Goal: Transaction & Acquisition: Purchase product/service

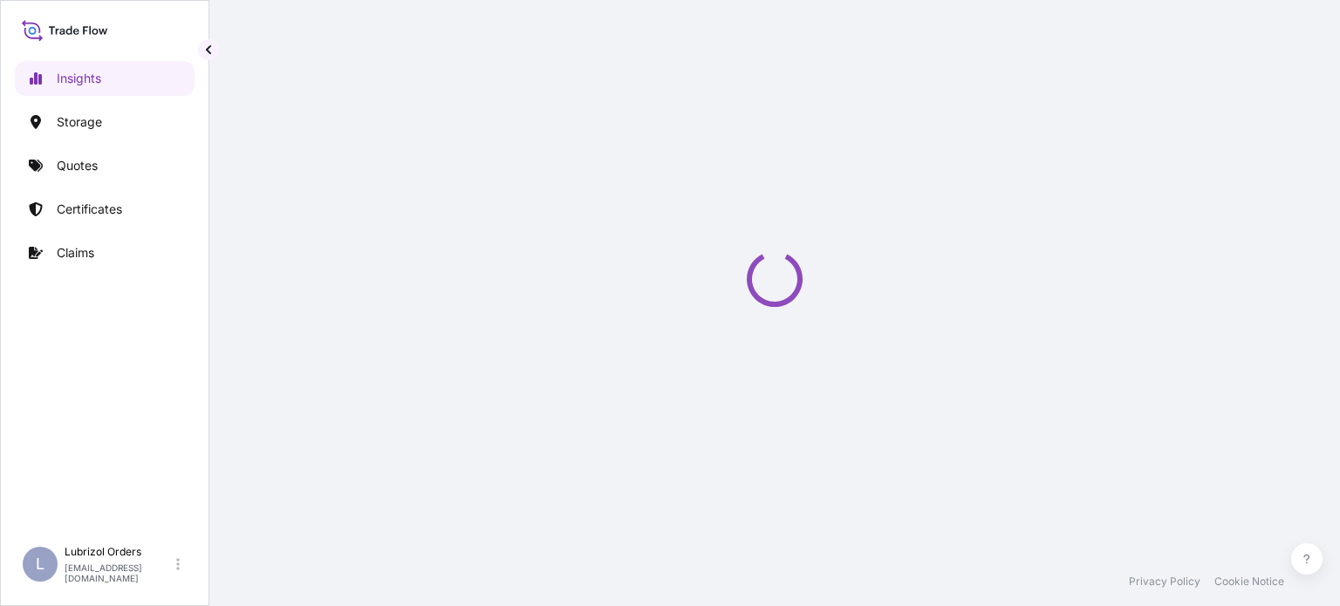
select select "2025"
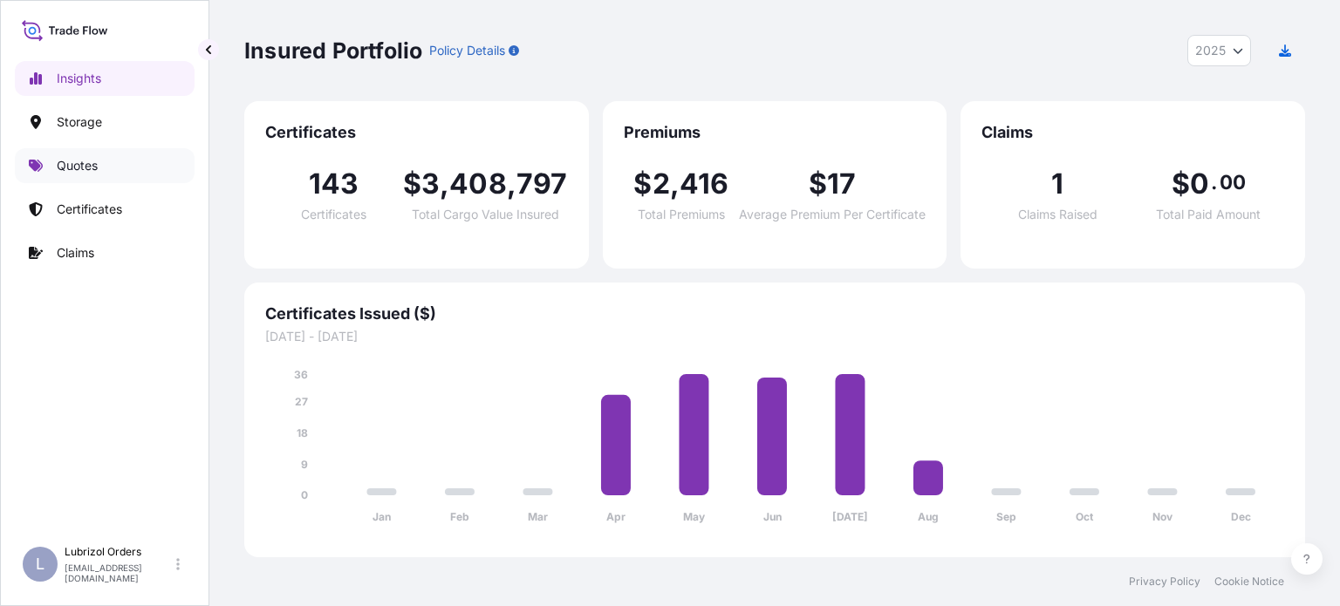
click at [61, 163] on p "Quotes" at bounding box center [77, 165] width 41 height 17
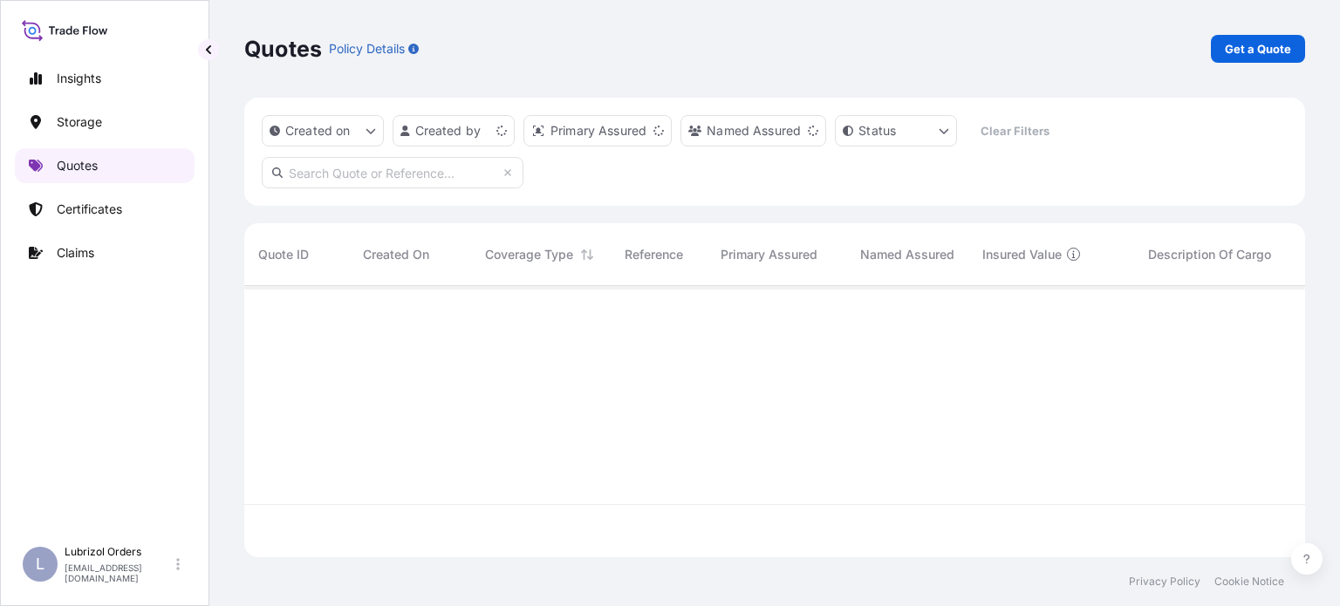
scroll to position [268, 1047]
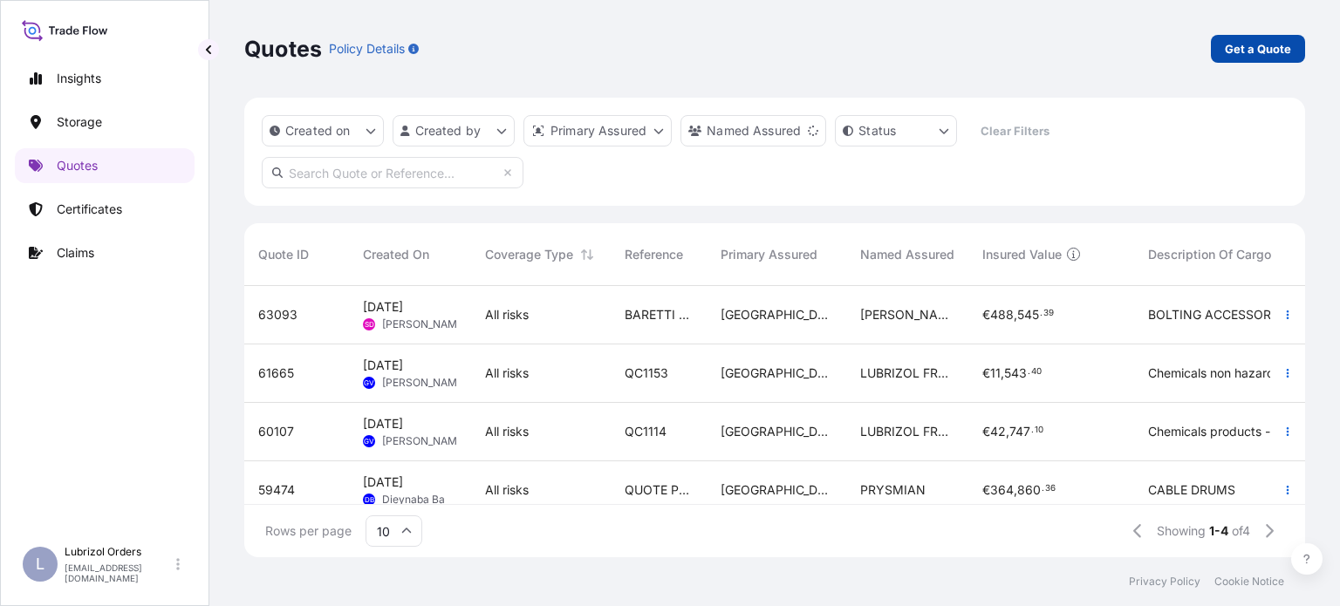
click at [1283, 44] on p "Get a Quote" at bounding box center [1258, 48] width 66 height 17
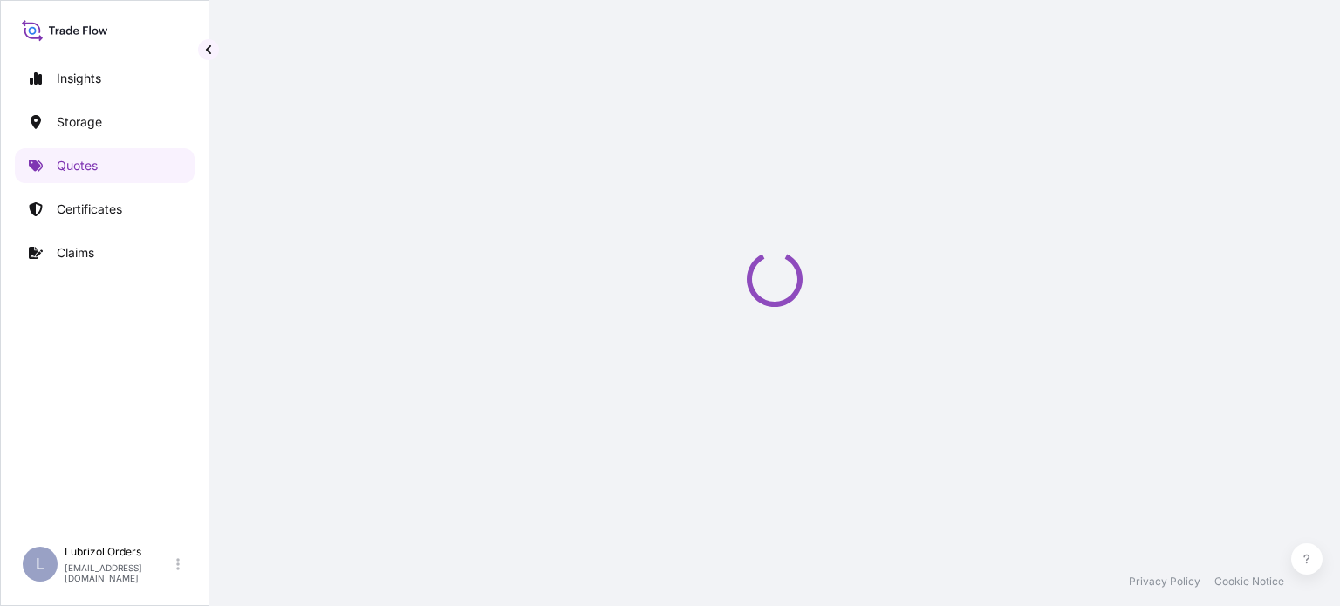
select select "Water"
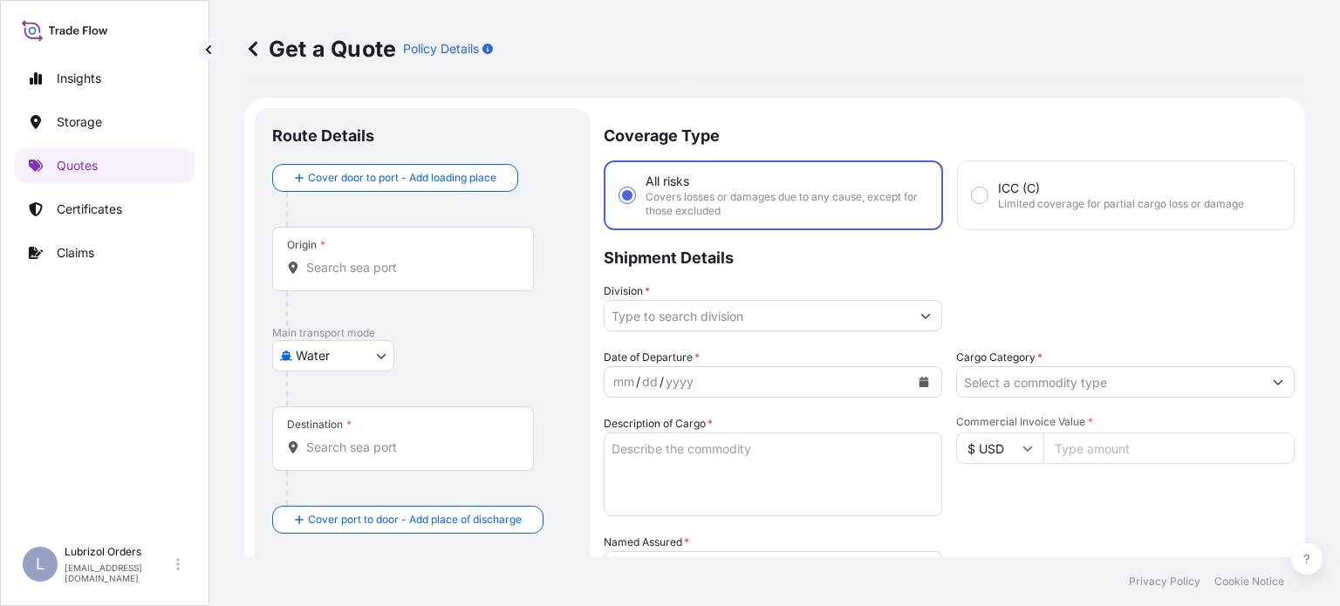
scroll to position [28, 0]
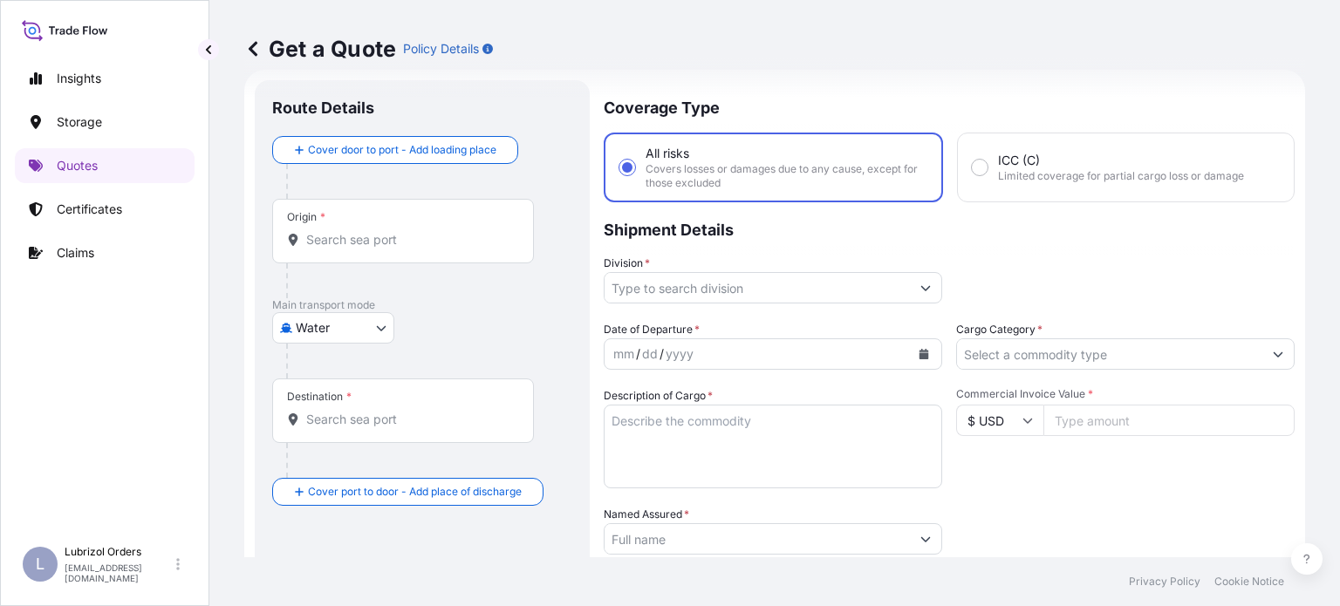
click at [404, 229] on div "Origin *" at bounding box center [403, 231] width 262 height 65
click at [404, 231] on input "Origin *" at bounding box center [409, 239] width 206 height 17
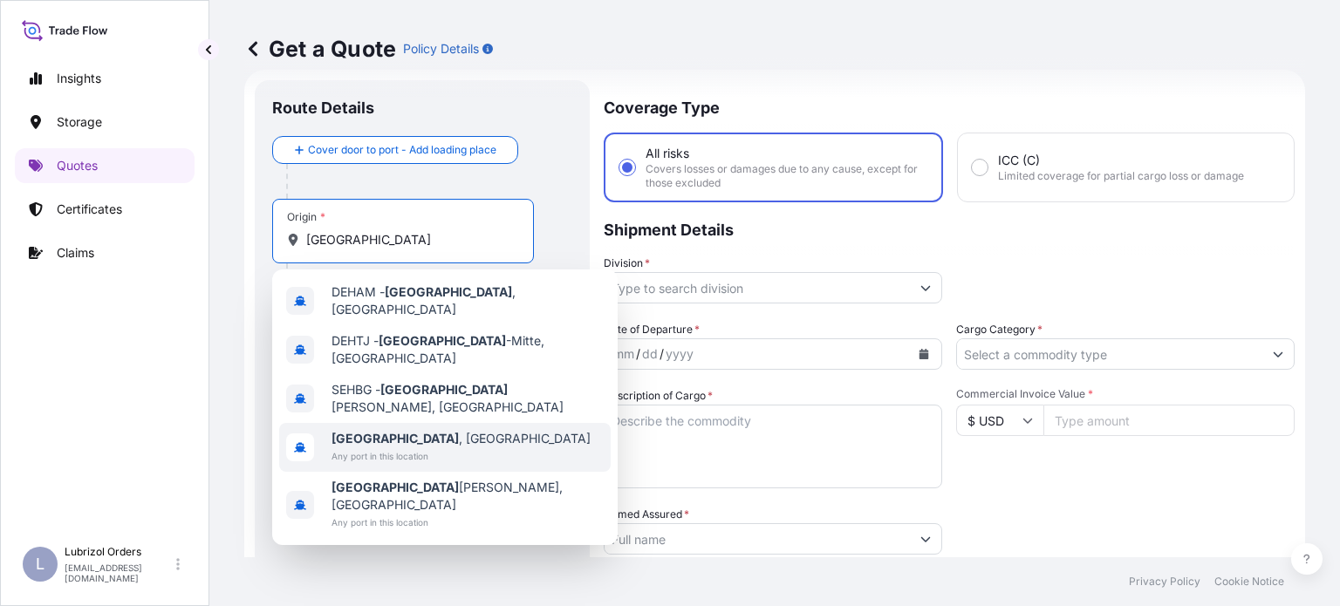
click at [464, 423] on div "[GEOGRAPHIC_DATA] , [GEOGRAPHIC_DATA] Any port in this location" at bounding box center [444, 447] width 331 height 49
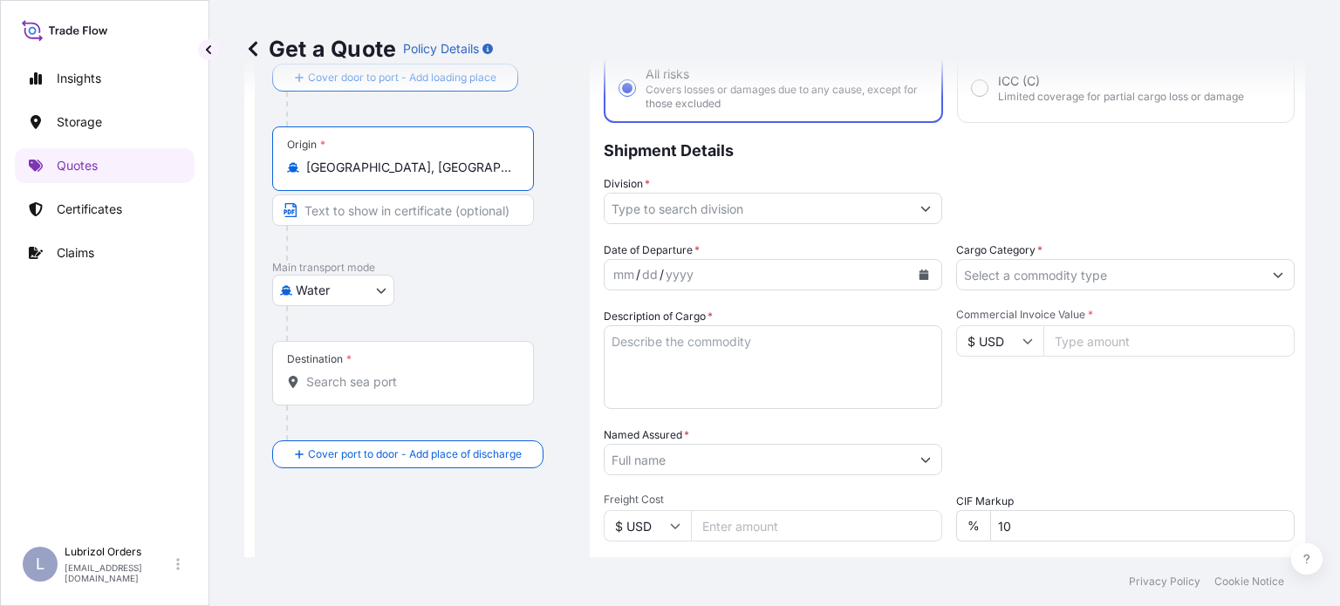
scroll to position [115, 0]
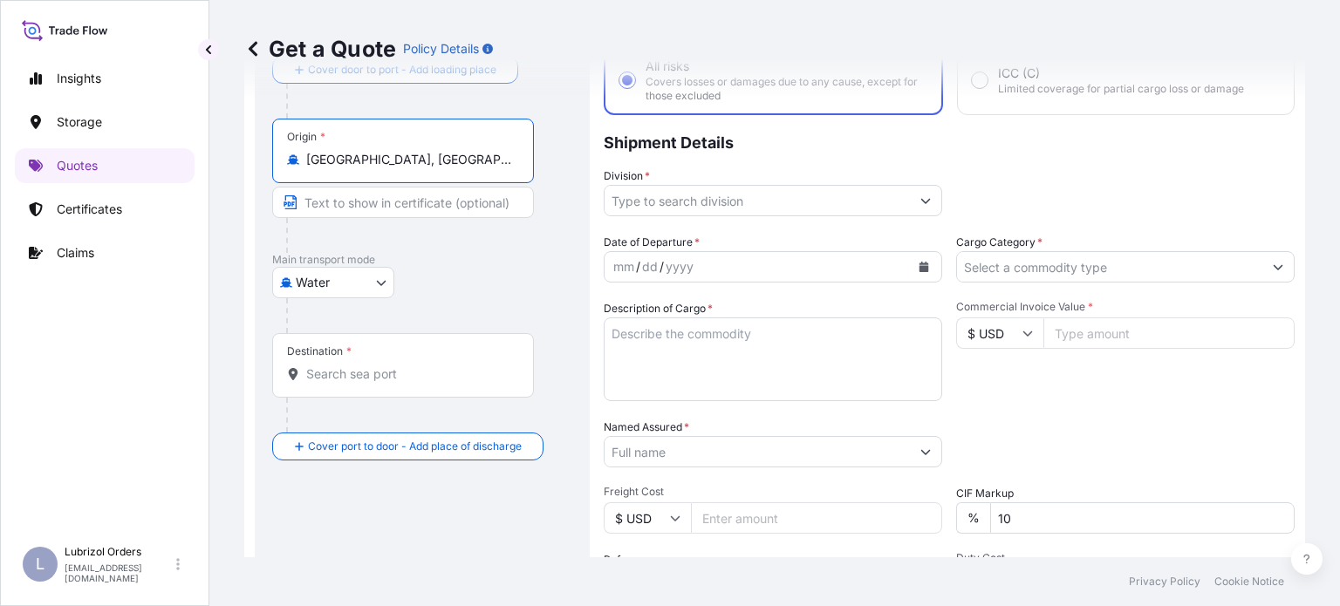
type input "[GEOGRAPHIC_DATA], [GEOGRAPHIC_DATA]"
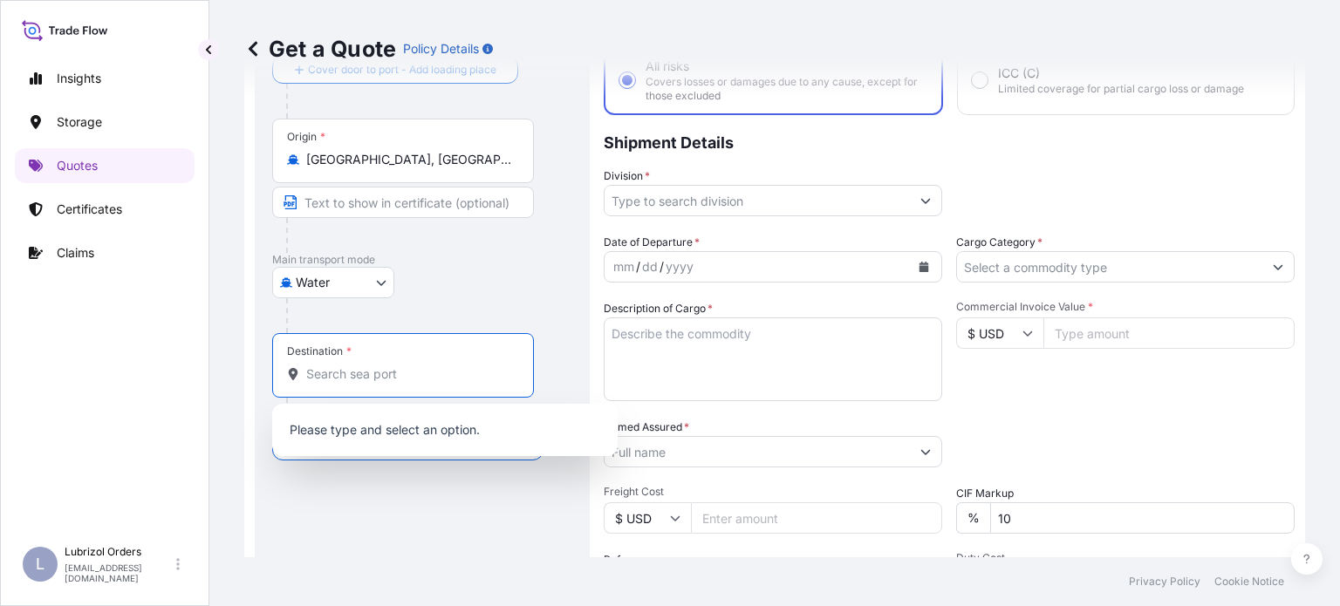
click at [411, 372] on input "Destination *" at bounding box center [409, 374] width 206 height 17
click at [360, 366] on input "Destination *" at bounding box center [409, 374] width 206 height 17
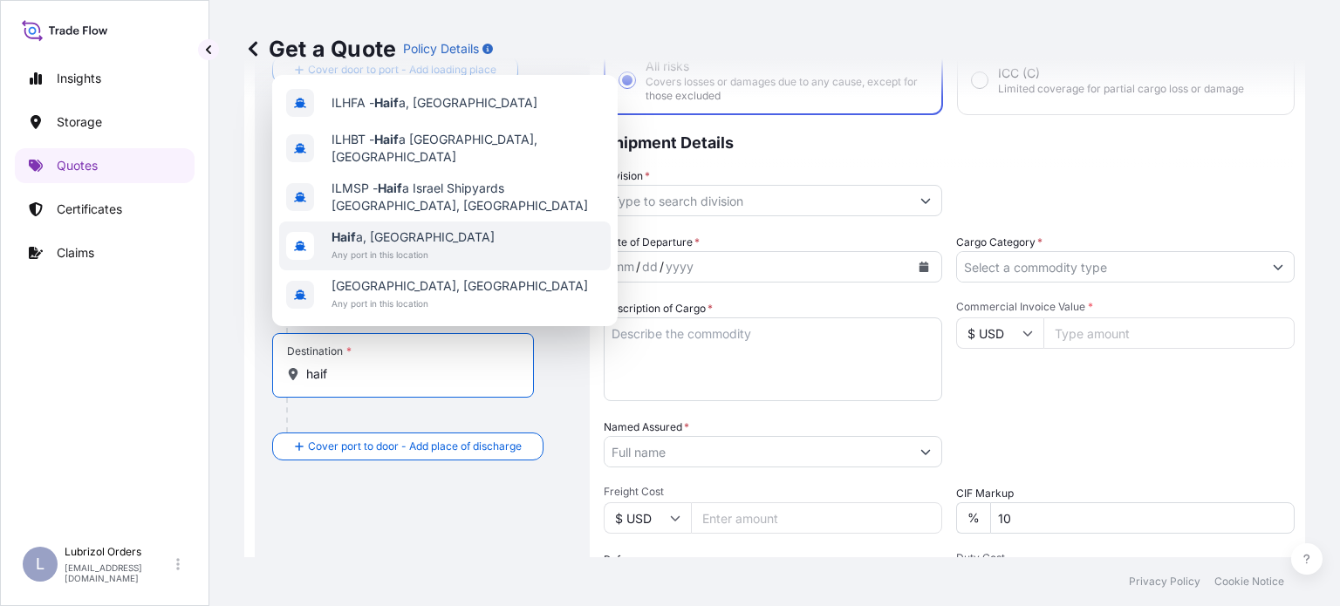
click at [422, 263] on span "Any port in this location" at bounding box center [412, 254] width 163 height 17
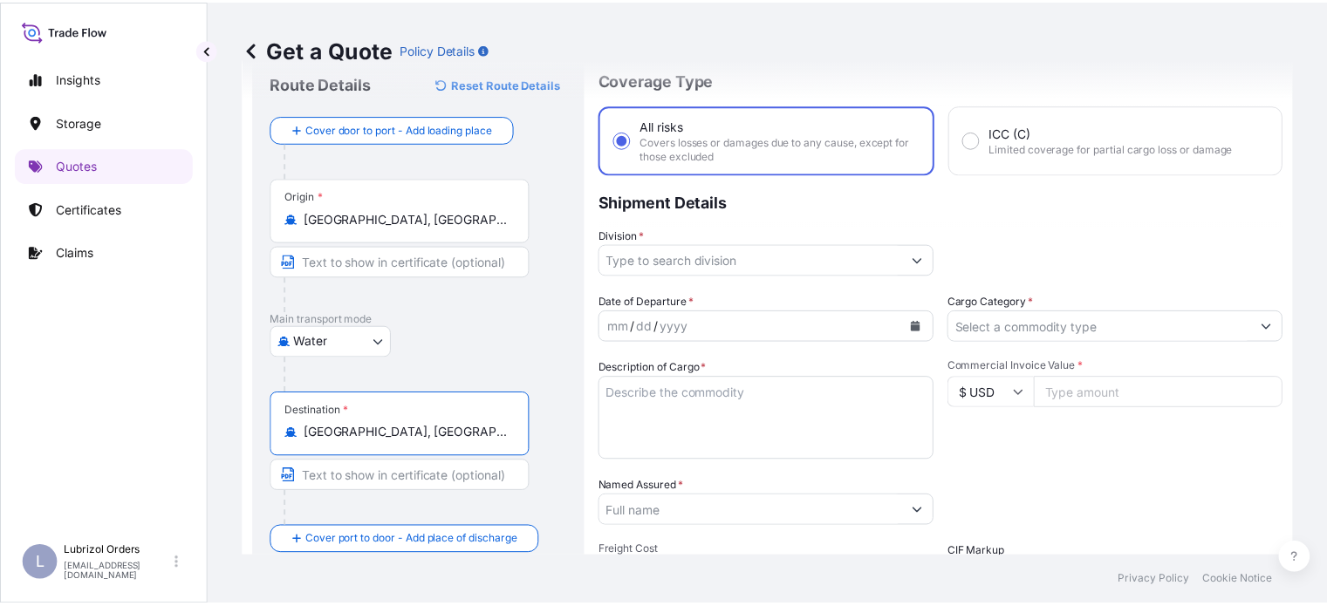
scroll to position [87, 0]
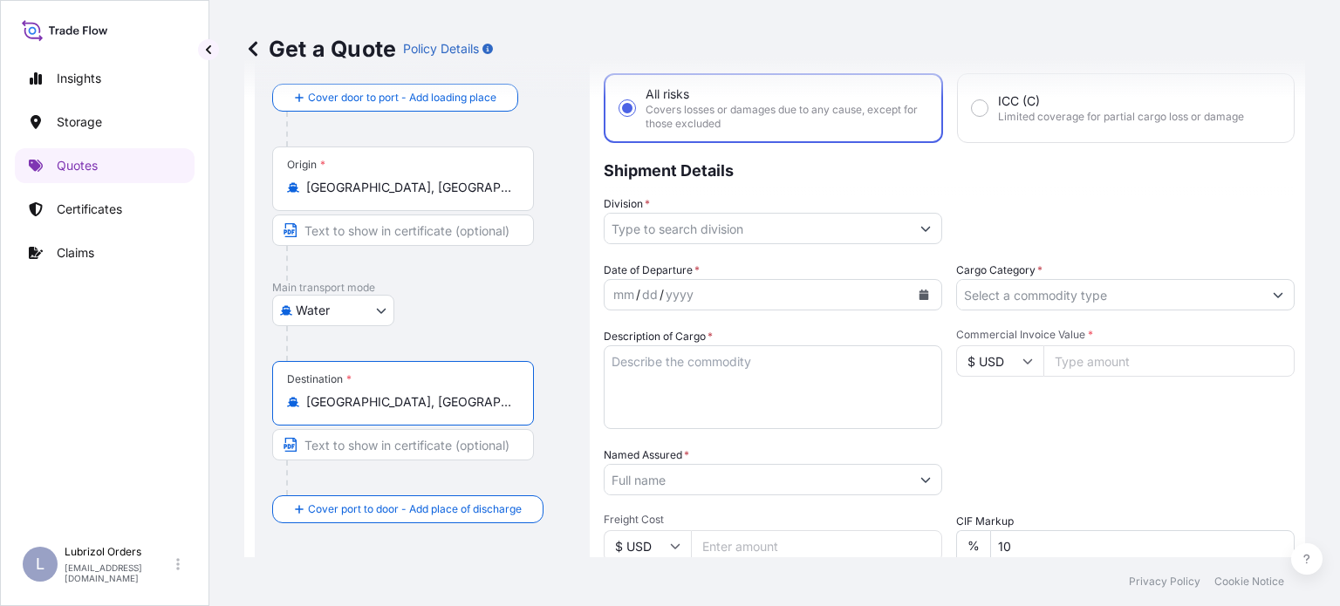
type input "[GEOGRAPHIC_DATA], [GEOGRAPHIC_DATA]"
click at [868, 223] on input "Division *" at bounding box center [757, 228] width 305 height 31
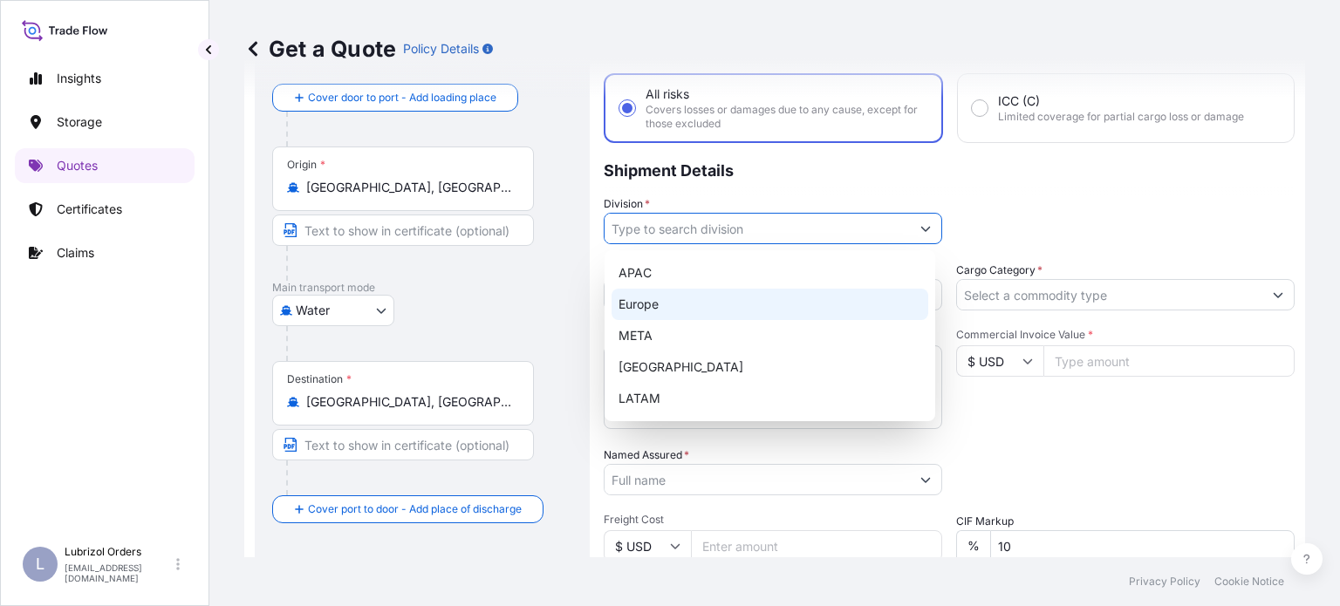
click at [677, 303] on div "Europe" at bounding box center [770, 304] width 317 height 31
type input "Europe"
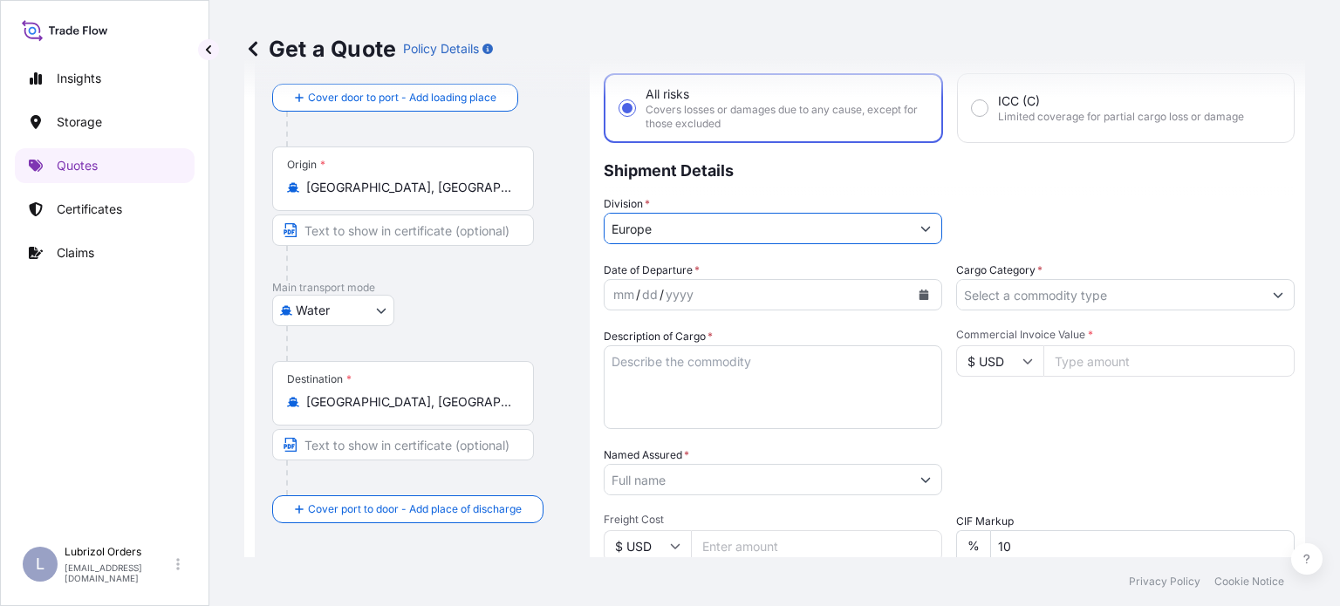
click at [912, 287] on button "Calendar" at bounding box center [924, 295] width 28 height 28
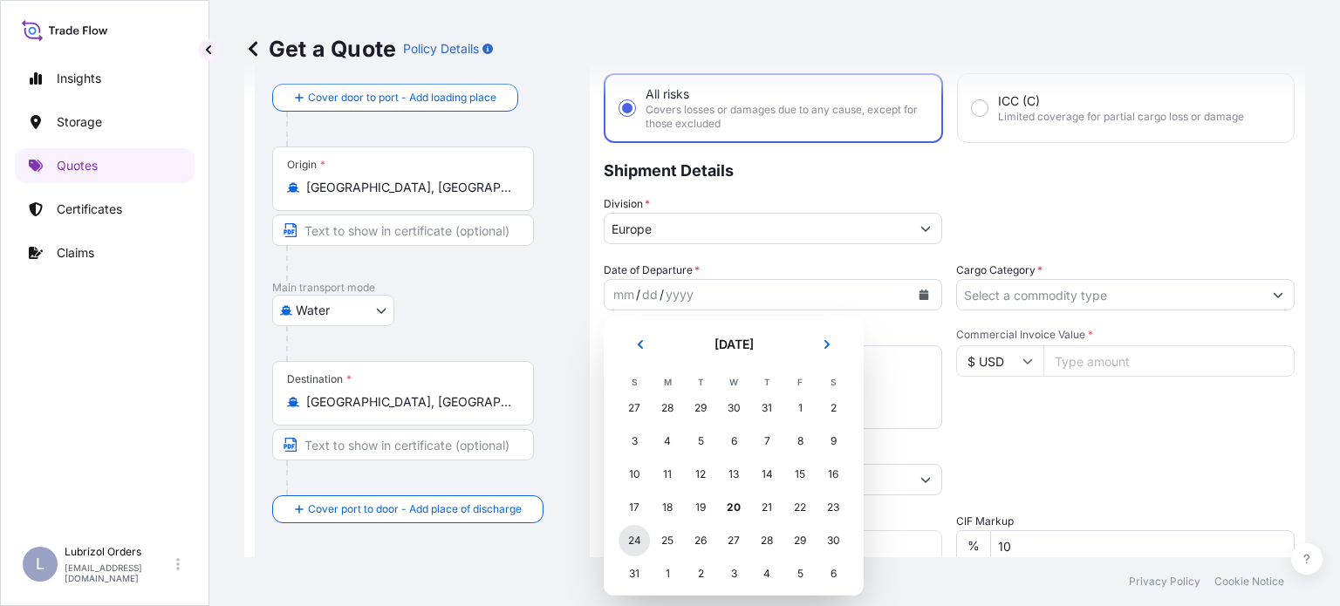
click at [635, 542] on div "24" at bounding box center [633, 540] width 31 height 31
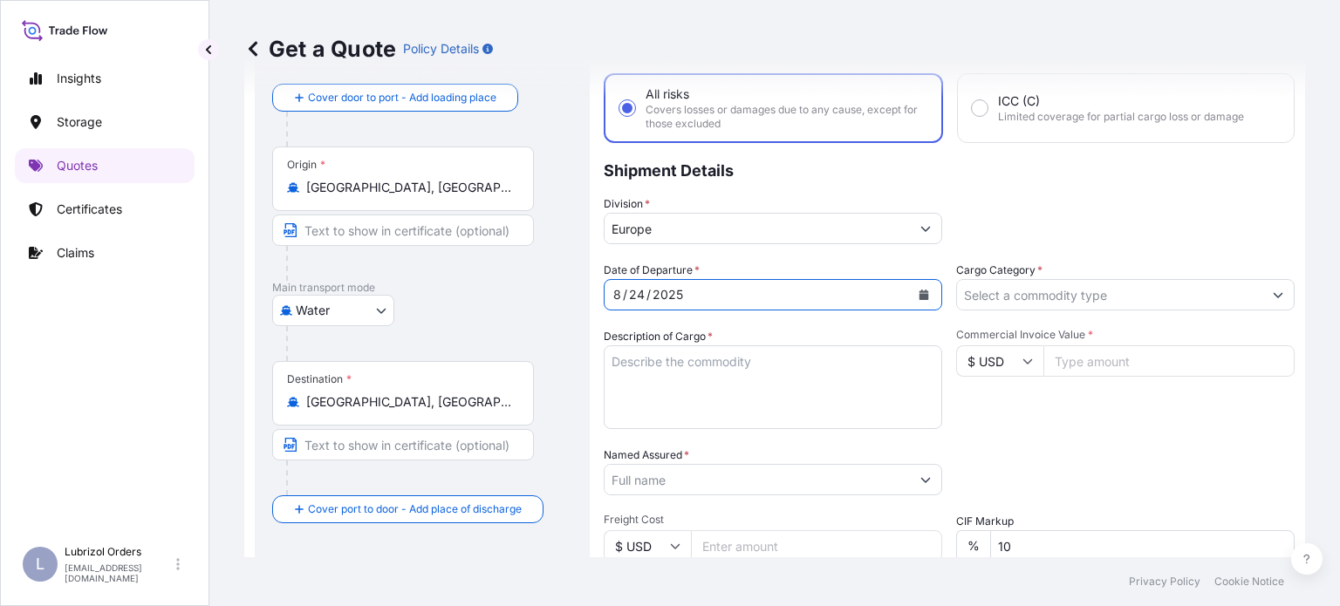
click at [1043, 299] on input "Cargo Category *" at bounding box center [1109, 294] width 305 height 31
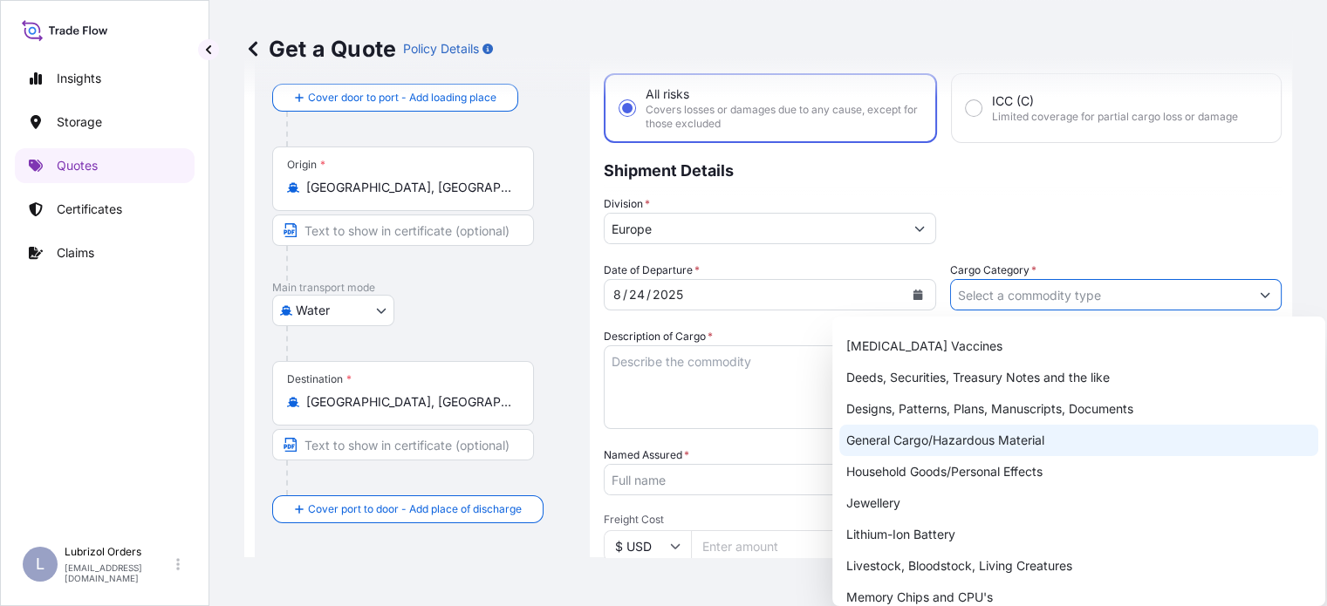
click at [992, 448] on div "General Cargo/Hazardous Material" at bounding box center [1078, 440] width 479 height 31
type input "General Cargo/Hazardous Material"
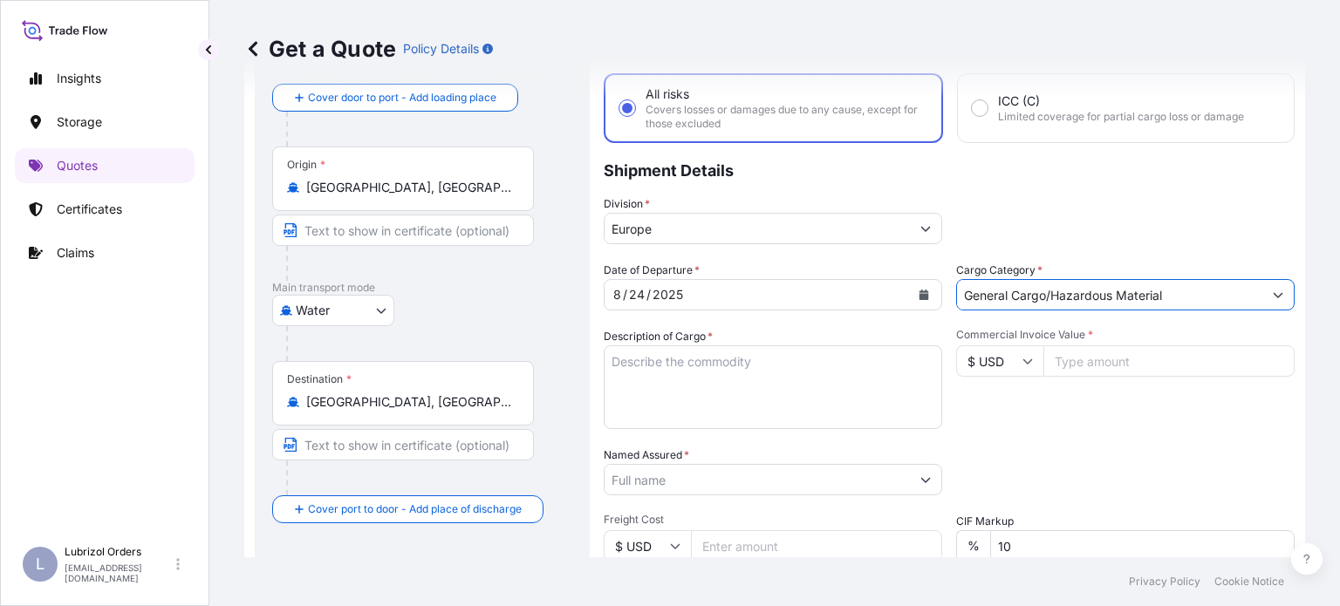
click at [810, 383] on textarea "Description of Cargo *" at bounding box center [773, 387] width 338 height 84
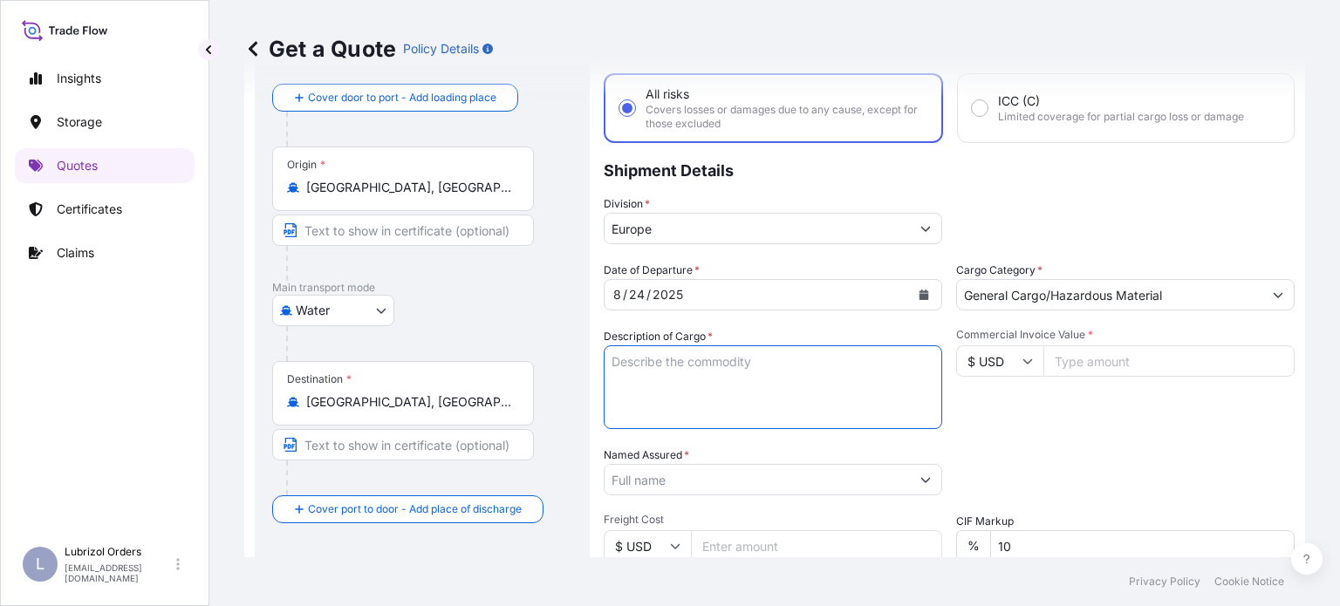
paste textarea "1 DRUMS OF PAZAD 8022"
click at [639, 409] on textarea "1 DRUMS OF PAZAD 8022 ADDTIVES FOR LUBRICATING OIL" at bounding box center [773, 387] width 338 height 84
drag, startPoint x: 865, startPoint y: 421, endPoint x: 810, endPoint y: 418, distance: 55.1
click at [865, 421] on textarea "1 DRUMS OF PAZAD 8022 ADDiTIVES FOR LUBRICATING OIL" at bounding box center [773, 387] width 338 height 84
drag, startPoint x: 641, startPoint y: 415, endPoint x: 659, endPoint y: 404, distance: 21.5
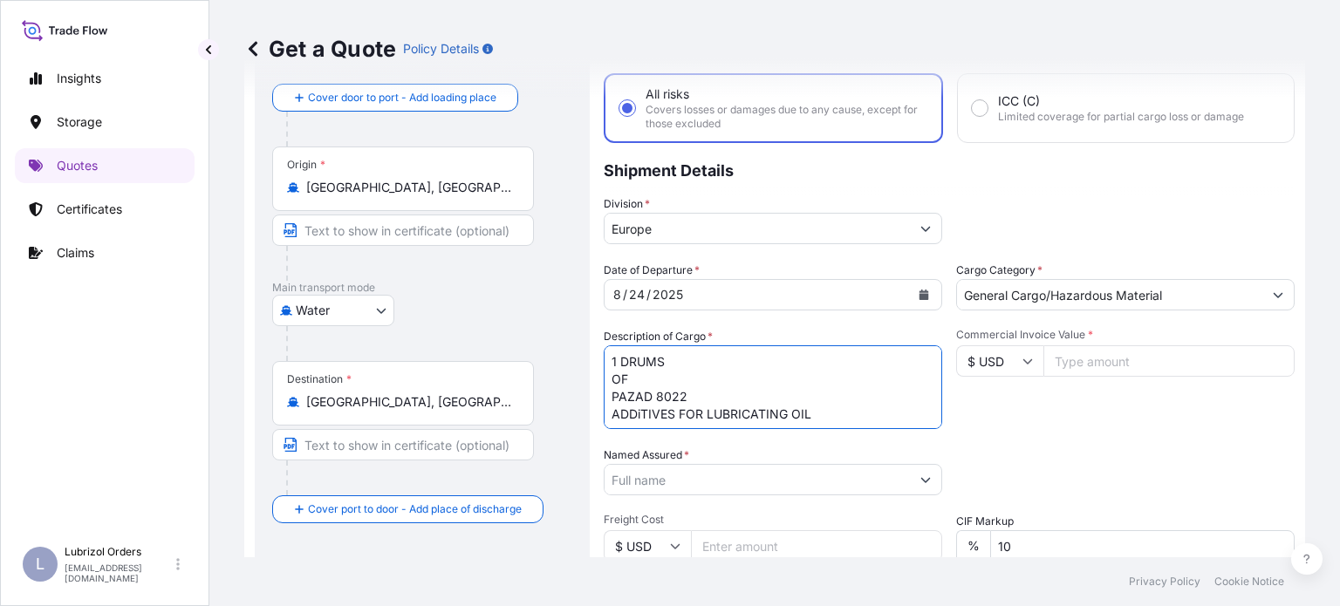
click at [641, 414] on textarea "1 DRUMS OF PAZAD 8022 ADDiTIVES FOR LUBRICATING OIL" at bounding box center [773, 387] width 338 height 84
click at [877, 411] on textarea "1 DRUMS OF PAZAD 8022 ADDITIVES FOR LUBRICATING OIL" at bounding box center [773, 387] width 338 height 84
type textarea "1 DRUMS OF PAZAD 8022 ADDITIVES FOR LUBRICATING OIL"
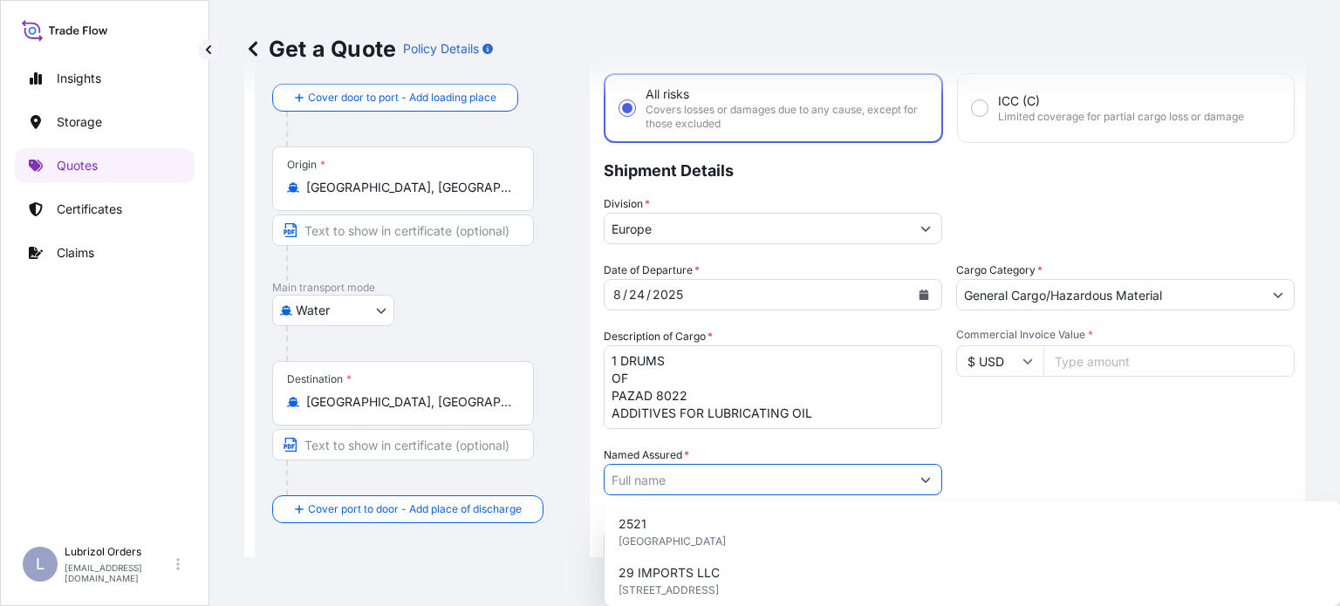
click at [859, 477] on input "Named Assured *" at bounding box center [757, 479] width 305 height 31
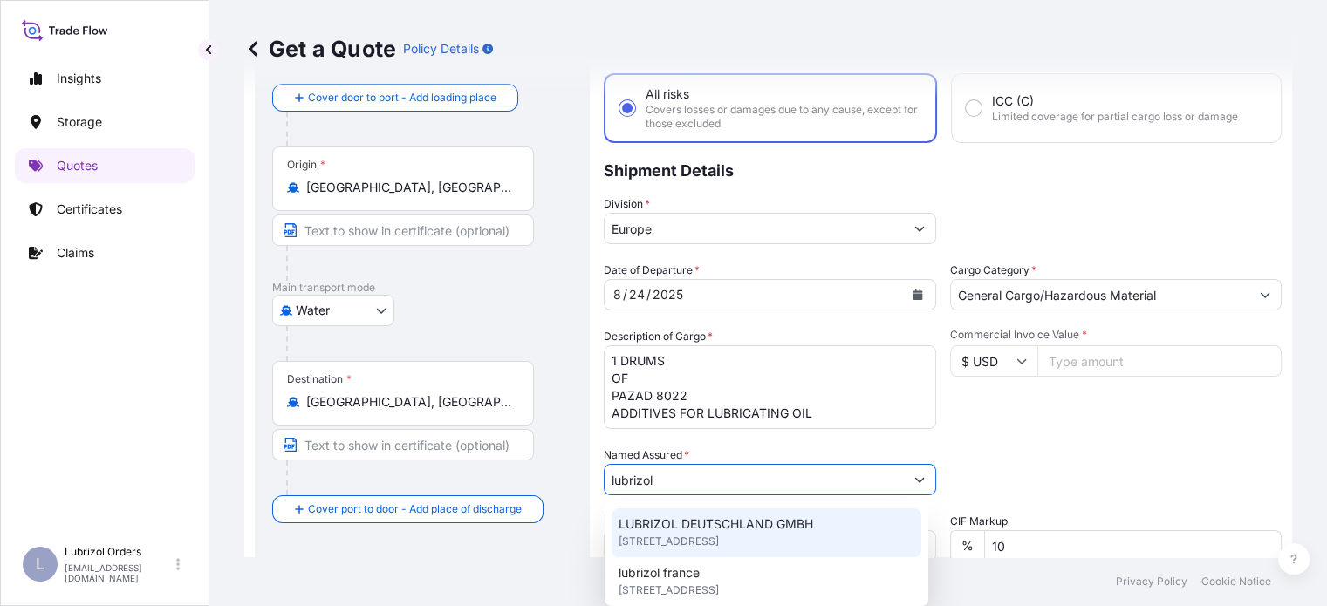
click at [789, 526] on span "LUBRIZOL DEUTSCHLAND GMBH" at bounding box center [715, 524] width 195 height 17
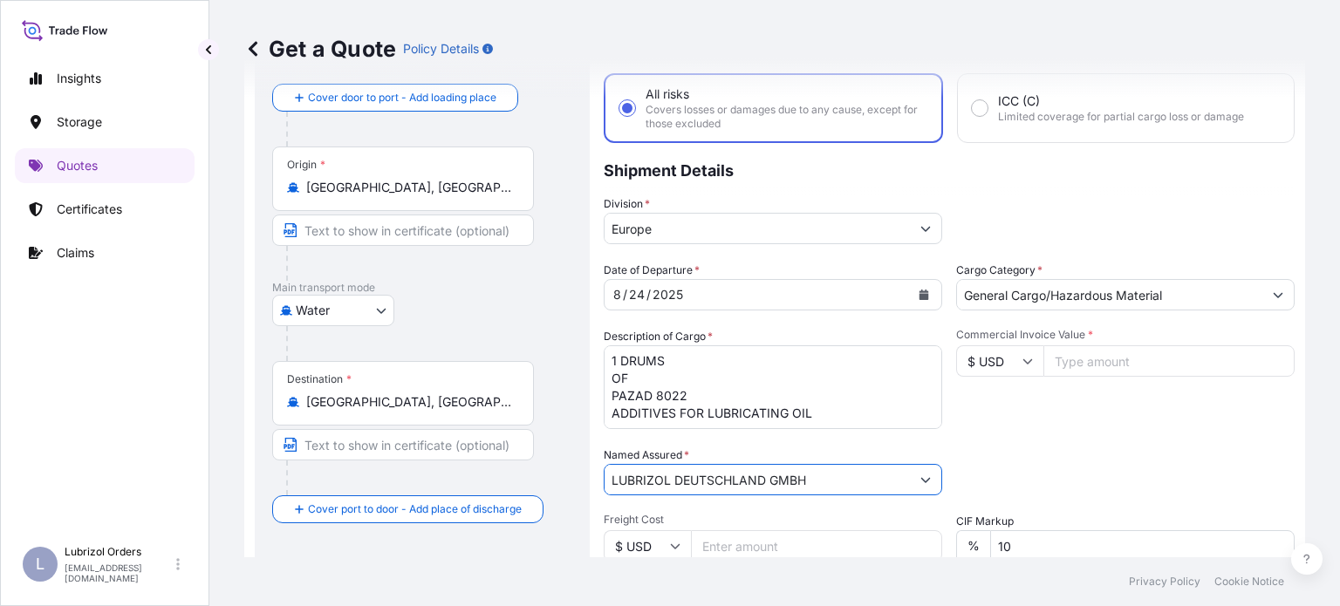
scroll to position [174, 0]
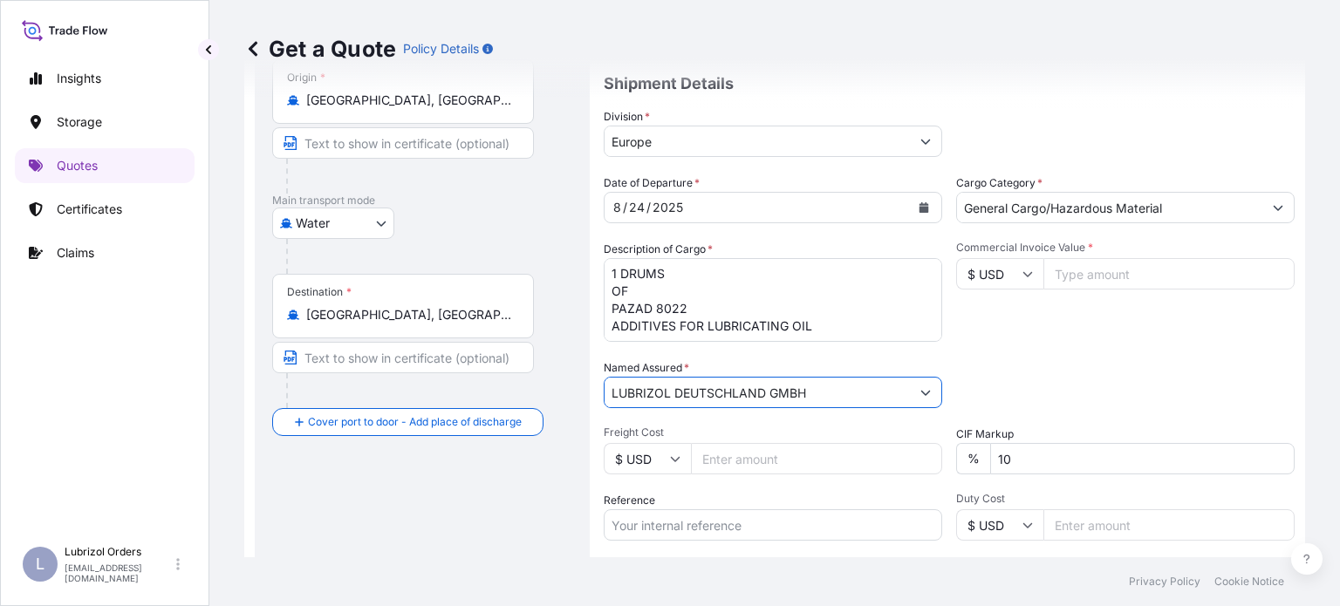
type input "LUBRIZOL DEUTSCHLAND GMBH"
click at [1025, 277] on icon at bounding box center [1027, 274] width 10 height 10
click at [994, 321] on div "€ EUR" at bounding box center [992, 320] width 73 height 33
type input "€ EUR"
click at [1077, 273] on input "Commercial Invoice Value *" at bounding box center [1168, 273] width 251 height 31
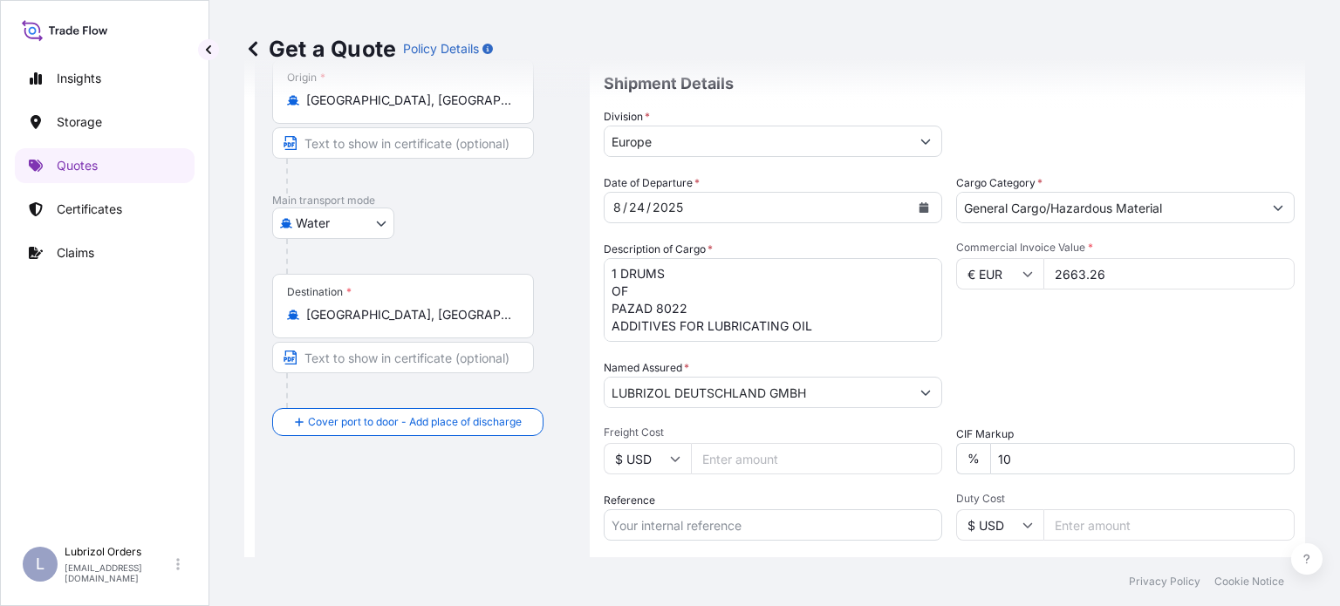
type input "2663.26"
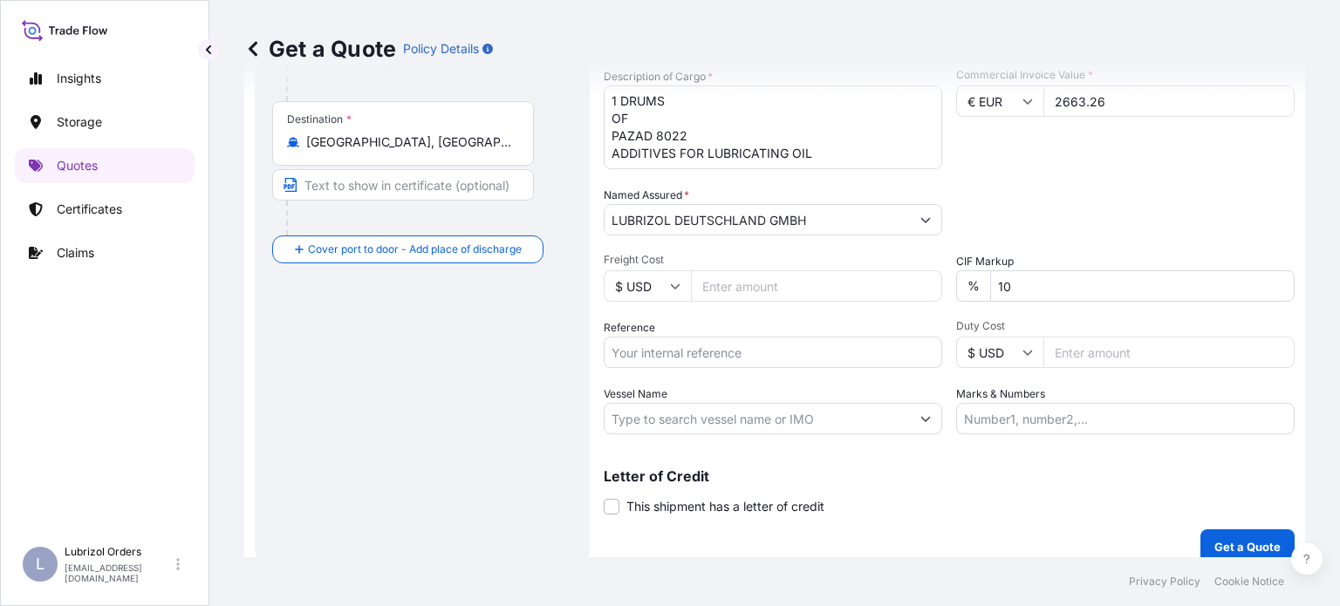
scroll to position [349, 0]
click at [740, 353] on input "Reference" at bounding box center [773, 350] width 338 height 31
paste input "1155538254"
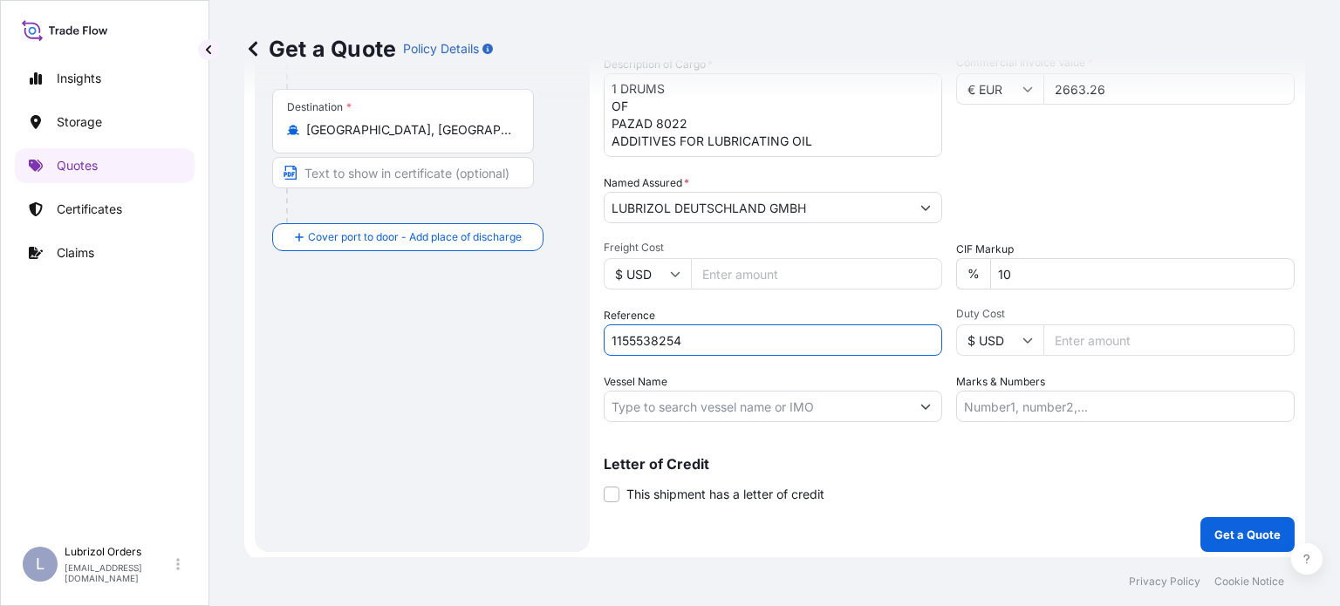
scroll to position [363, 0]
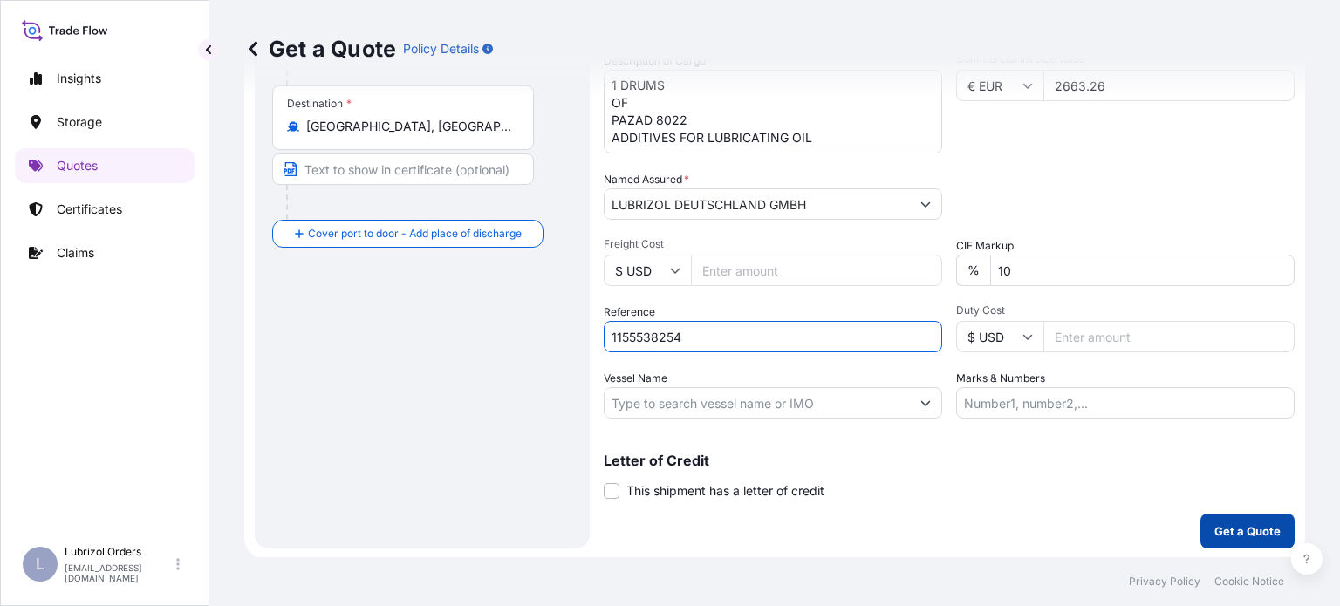
type input "1155538254"
click at [1235, 533] on p "Get a Quote" at bounding box center [1247, 531] width 66 height 17
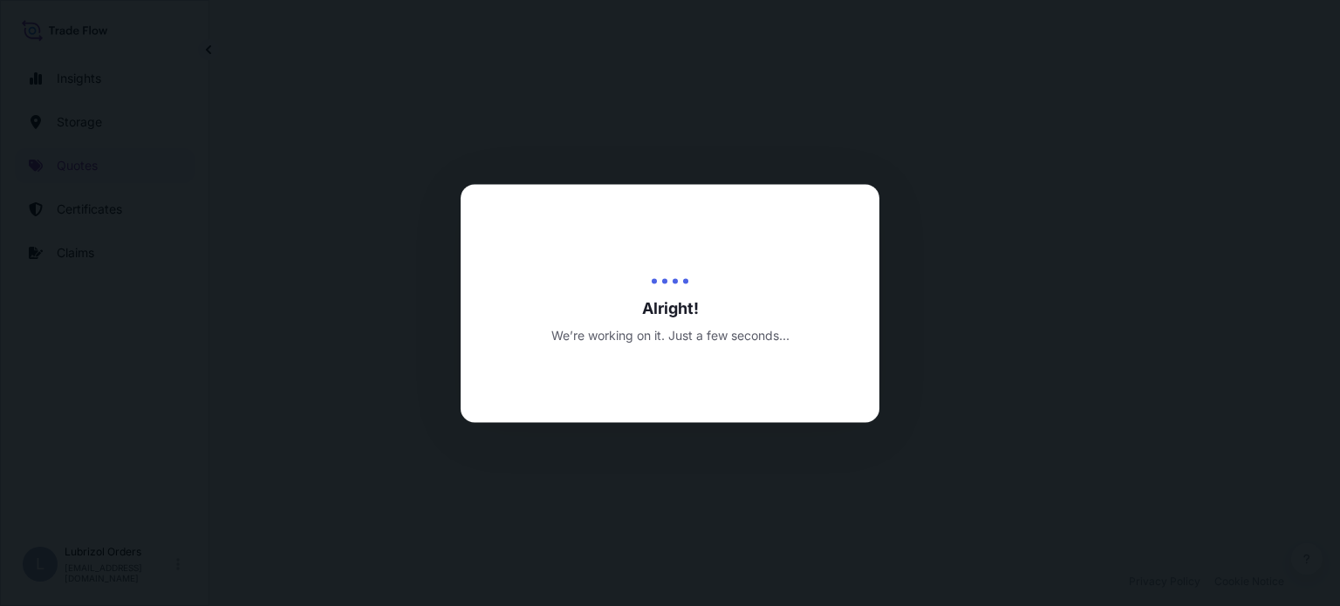
select select "Water"
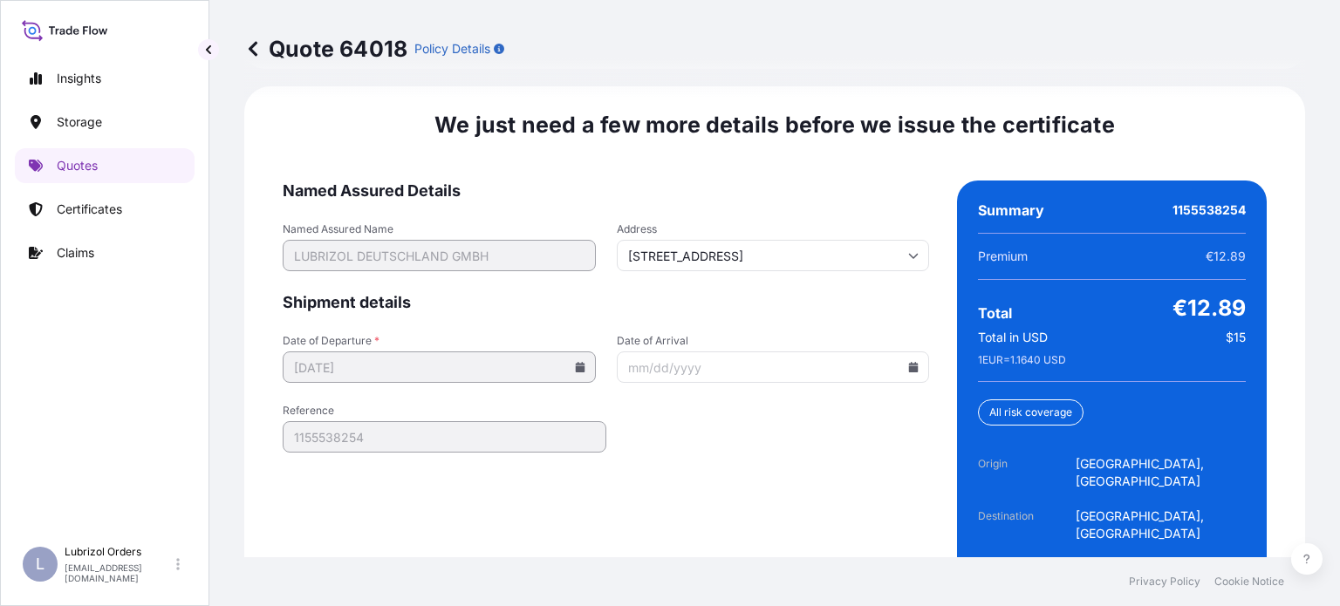
scroll to position [2743, 0]
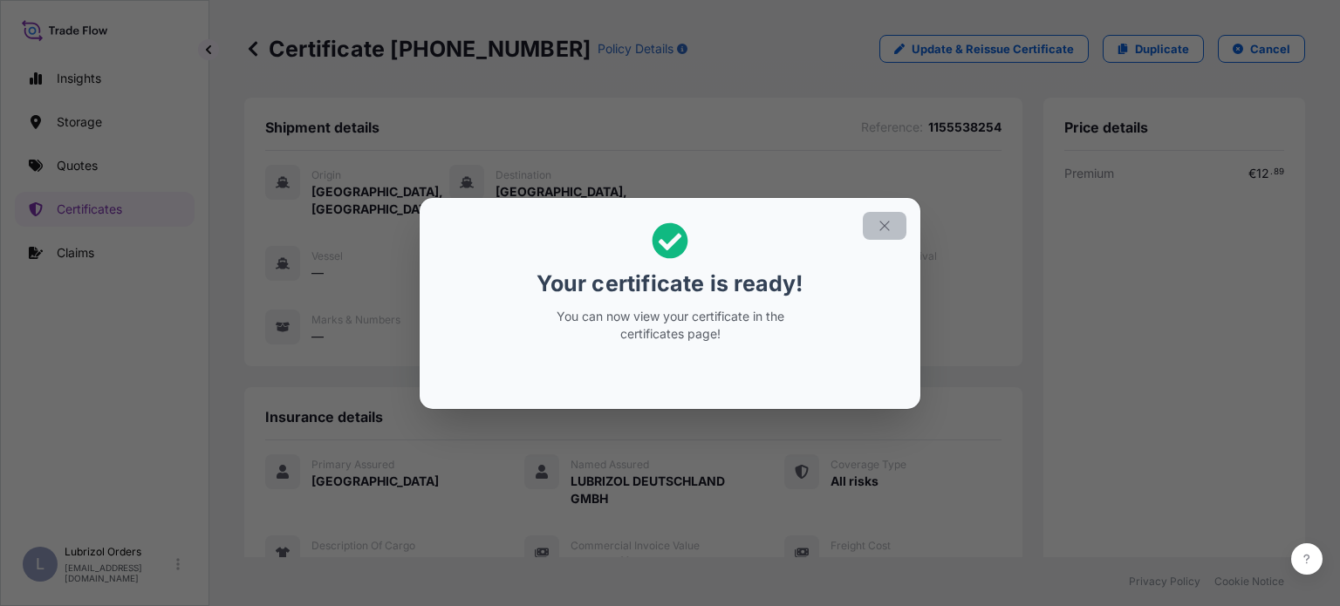
click at [884, 215] on button "button" at bounding box center [885, 226] width 44 height 28
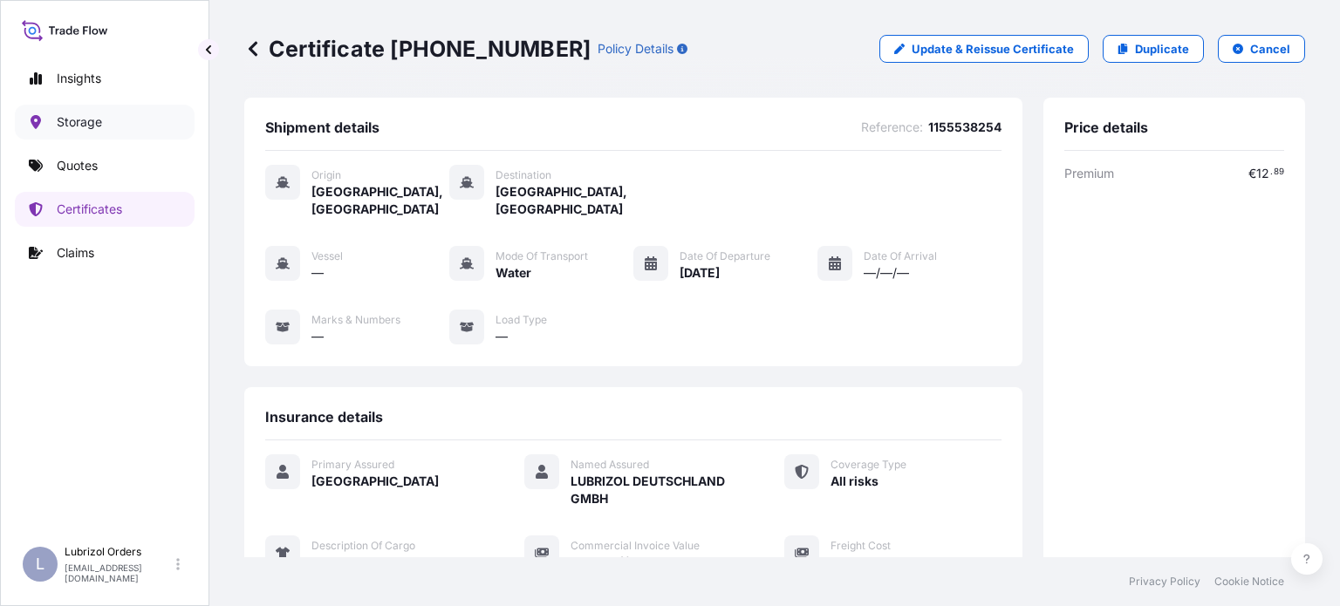
click at [52, 121] on link "Storage" at bounding box center [105, 122] width 180 height 35
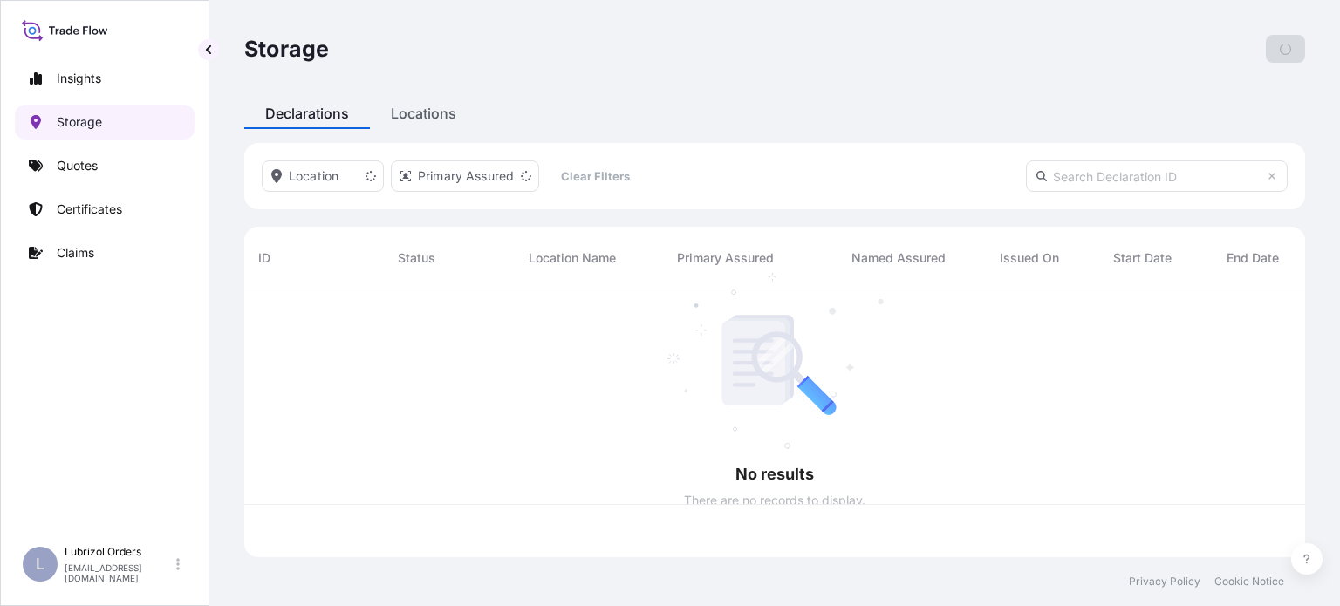
scroll to position [264, 1047]
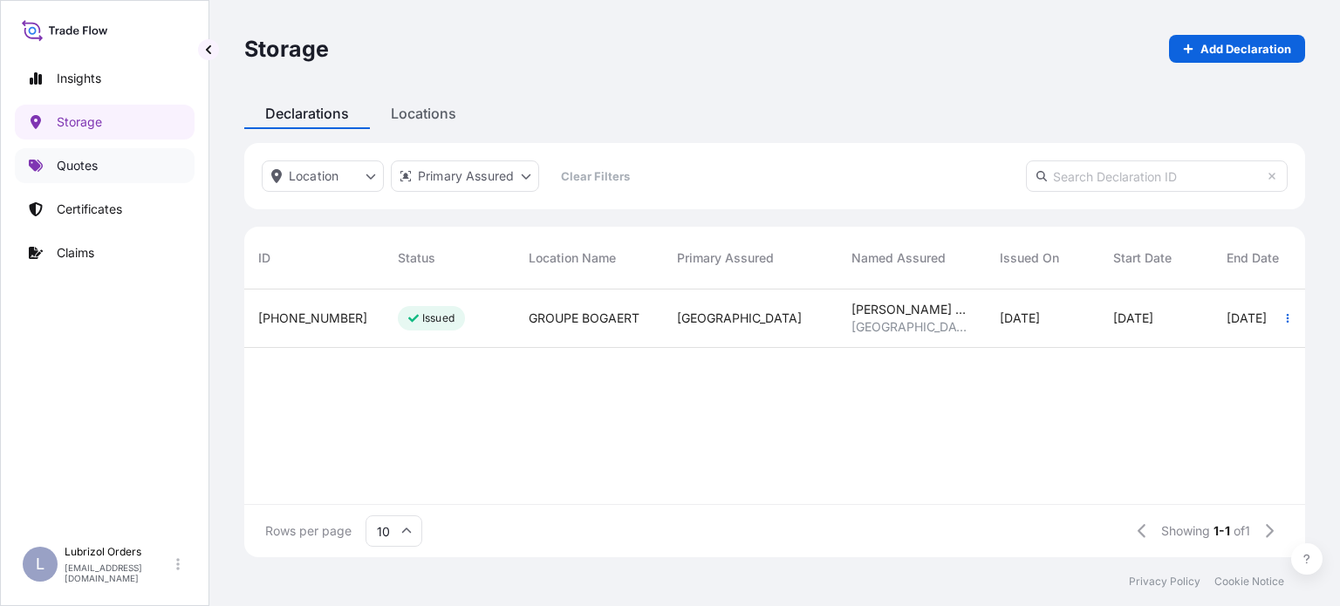
click at [101, 166] on link "Quotes" at bounding box center [105, 165] width 180 height 35
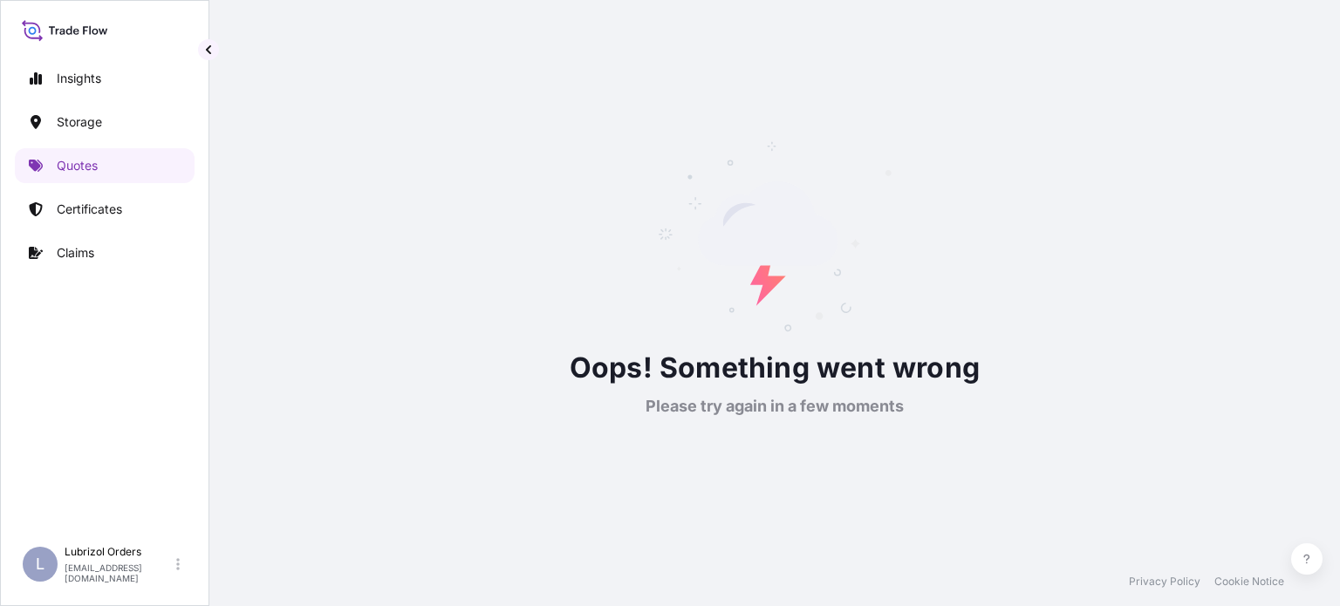
click at [108, 188] on div "Insights Storage Quotes Certificates Claims" at bounding box center [105, 291] width 180 height 492
click at [92, 208] on p "Certificates" at bounding box center [89, 209] width 65 height 17
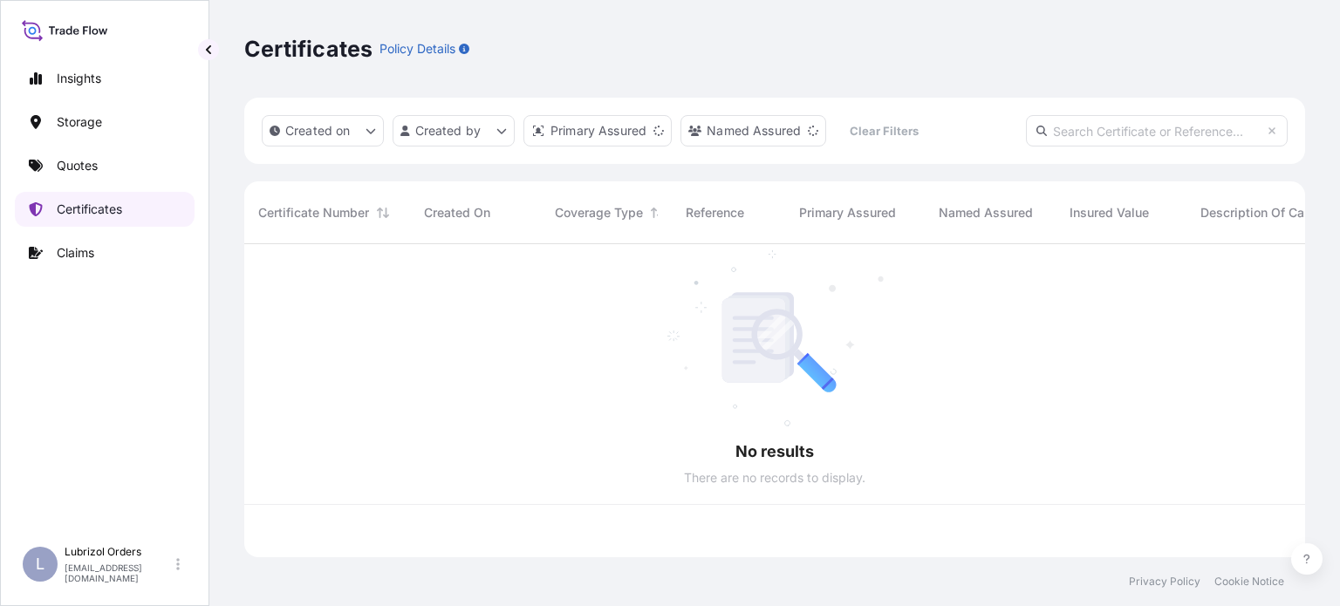
scroll to position [310, 1047]
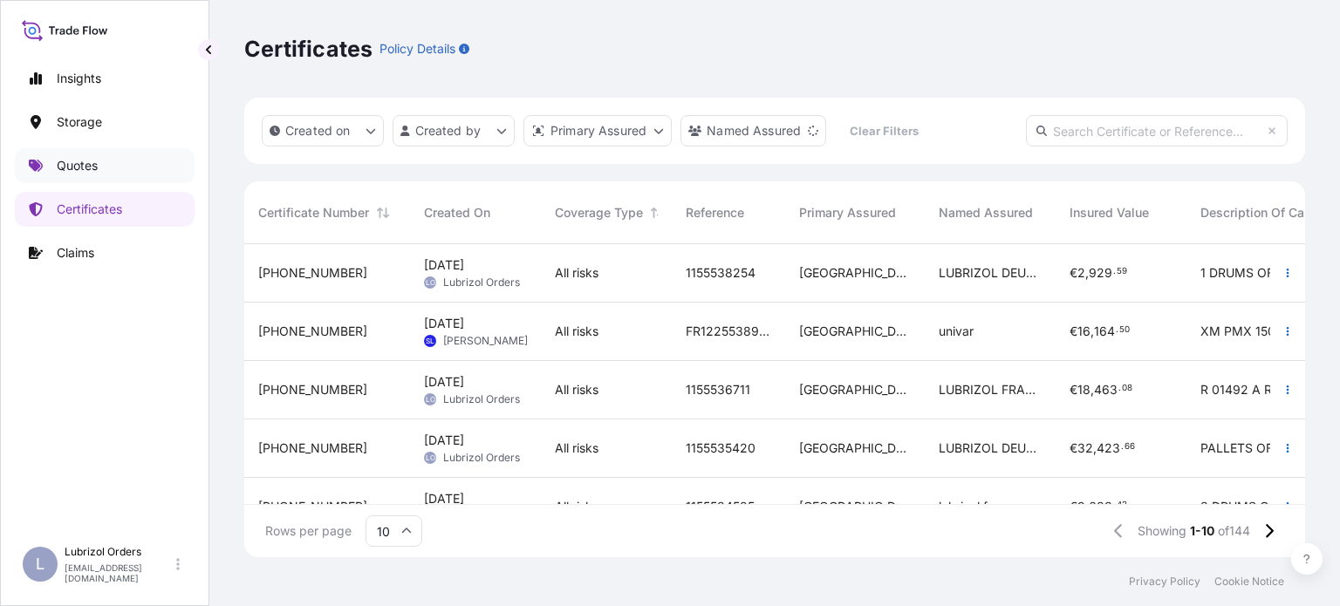
click at [89, 167] on p "Quotes" at bounding box center [77, 165] width 41 height 17
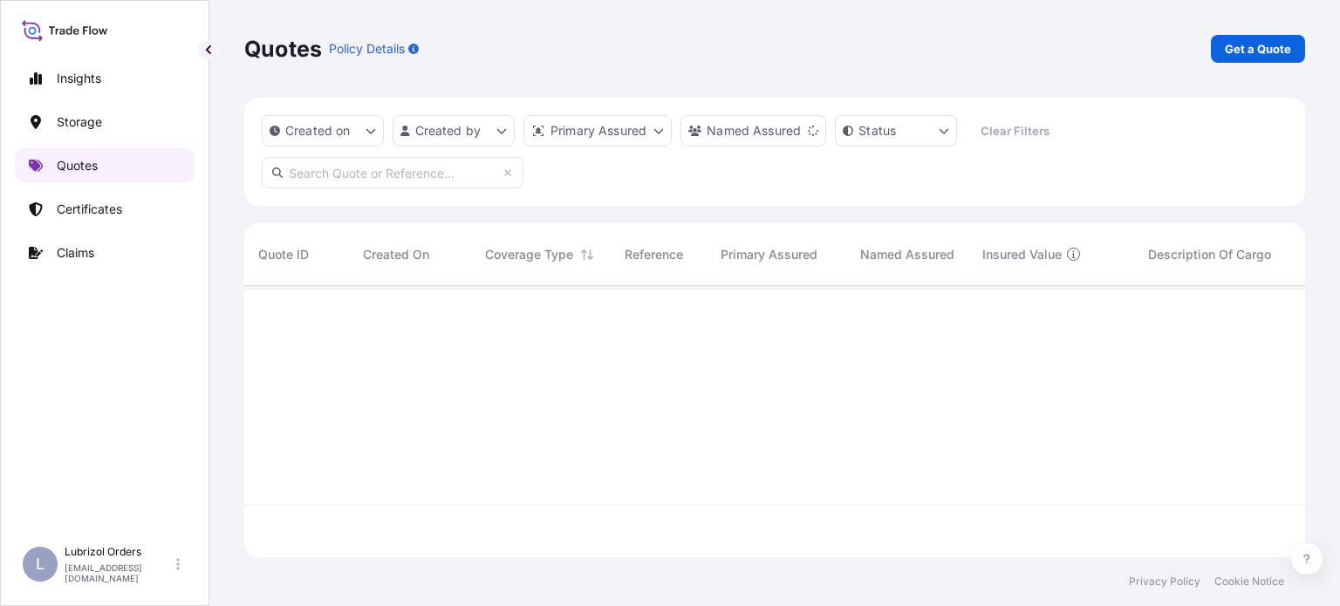
scroll to position [268, 1047]
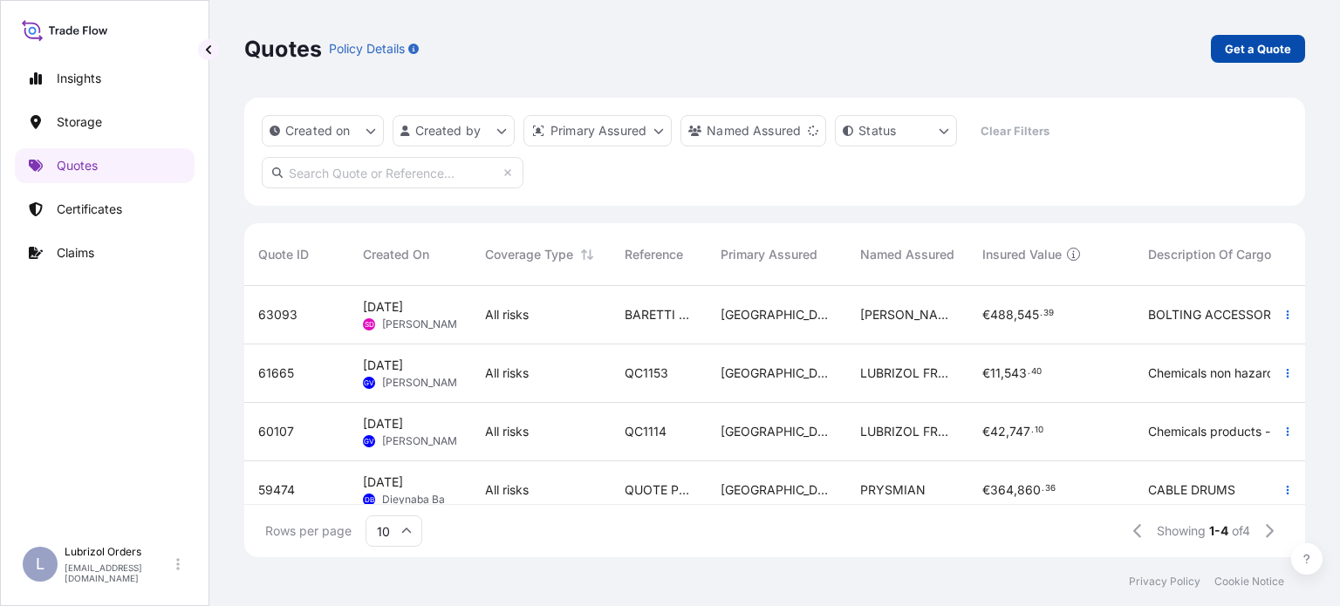
click at [1289, 51] on p "Get a Quote" at bounding box center [1258, 48] width 66 height 17
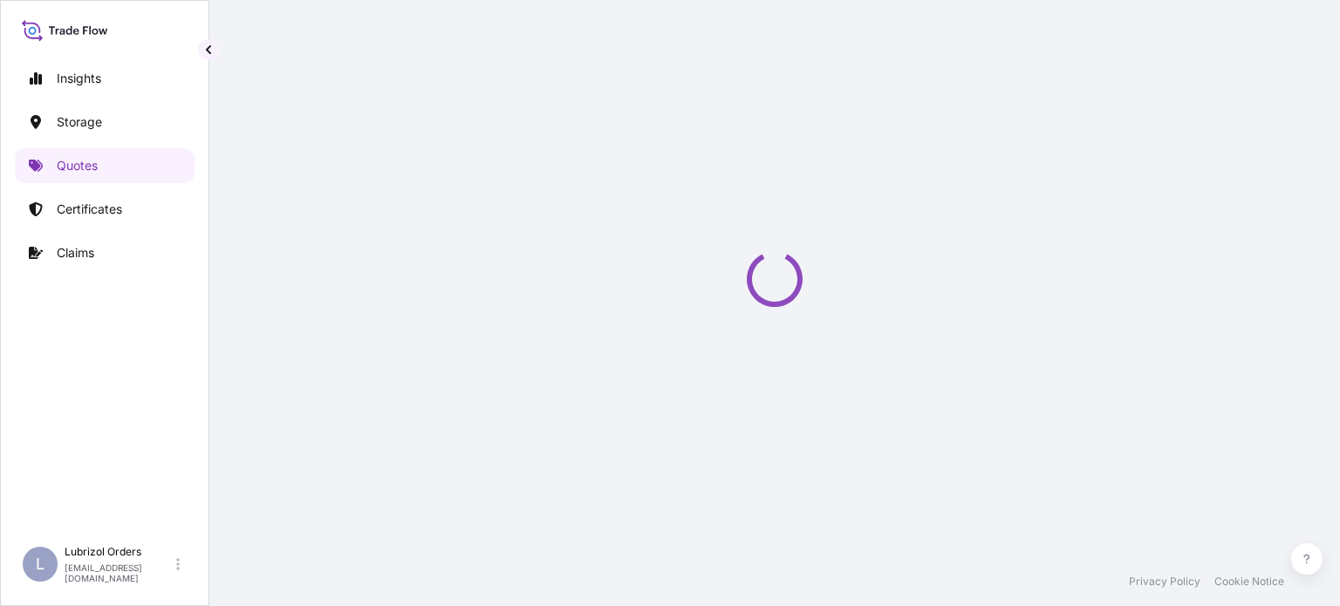
select select "Water"
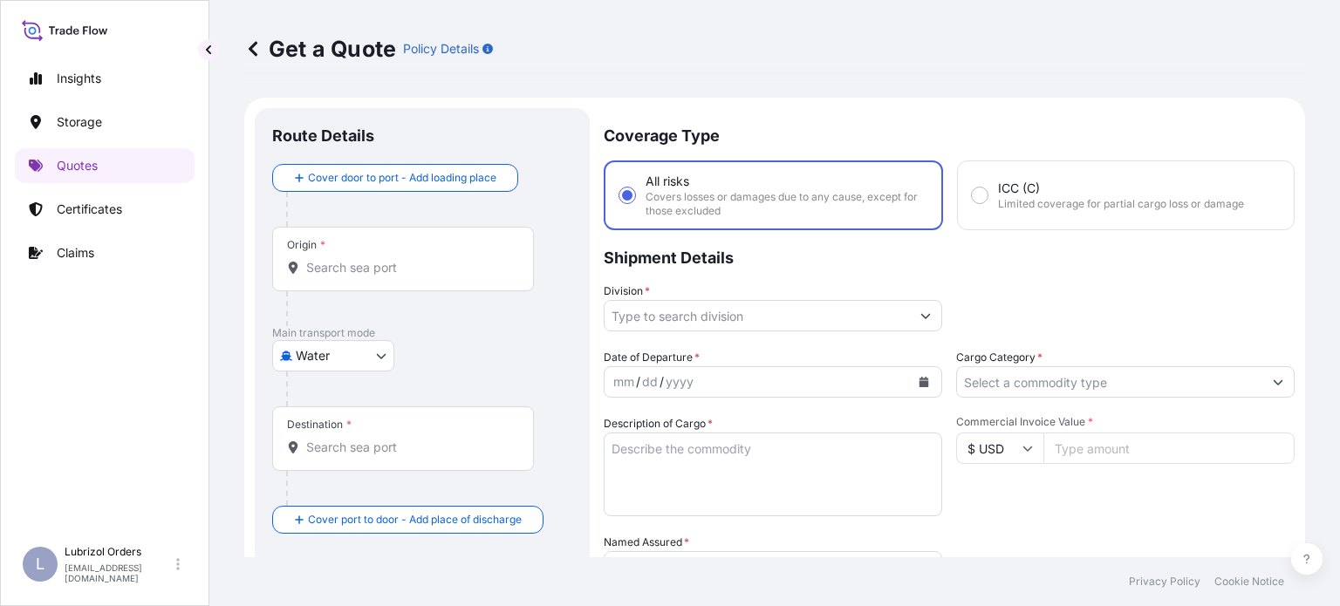
scroll to position [28, 0]
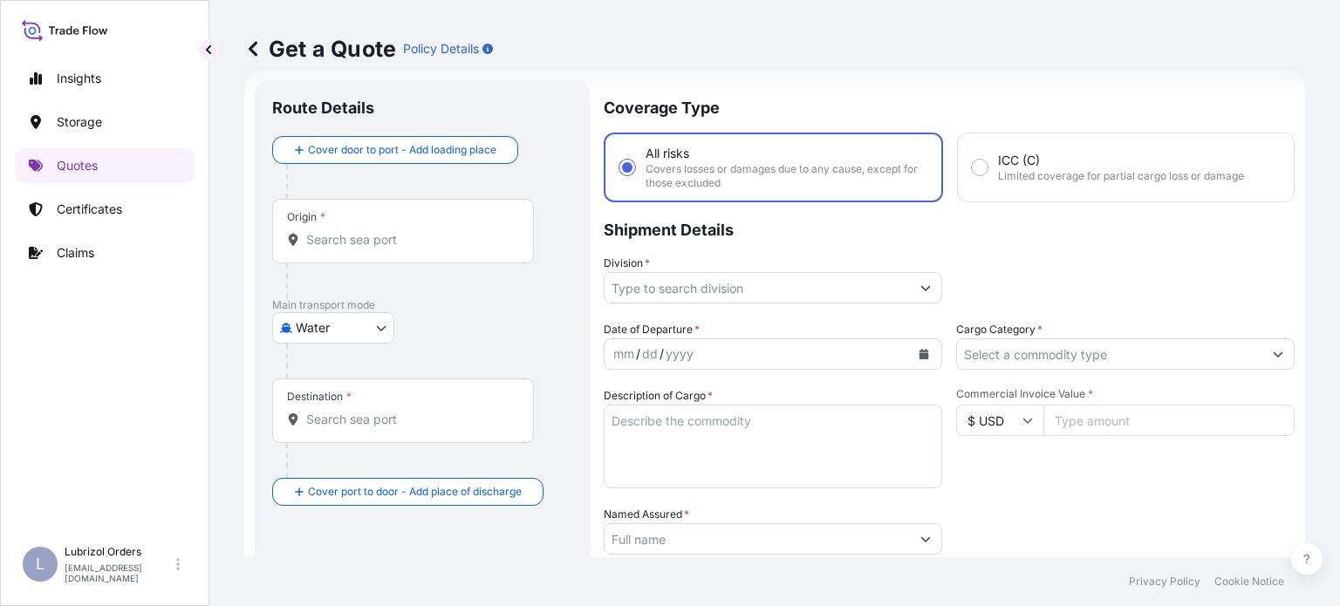
click at [356, 256] on div "Origin *" at bounding box center [403, 231] width 262 height 65
click at [356, 249] on input "Origin *" at bounding box center [409, 239] width 206 height 17
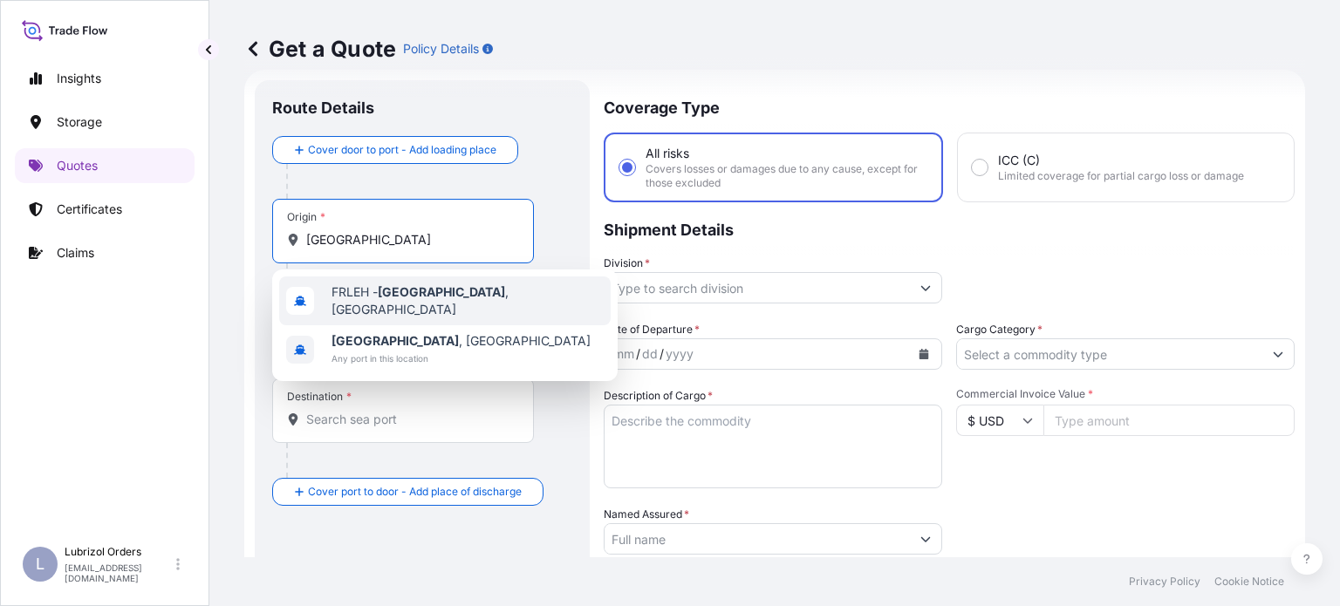
click at [365, 285] on div "FRLEH - [GEOGRAPHIC_DATA] , [GEOGRAPHIC_DATA]" at bounding box center [444, 301] width 331 height 49
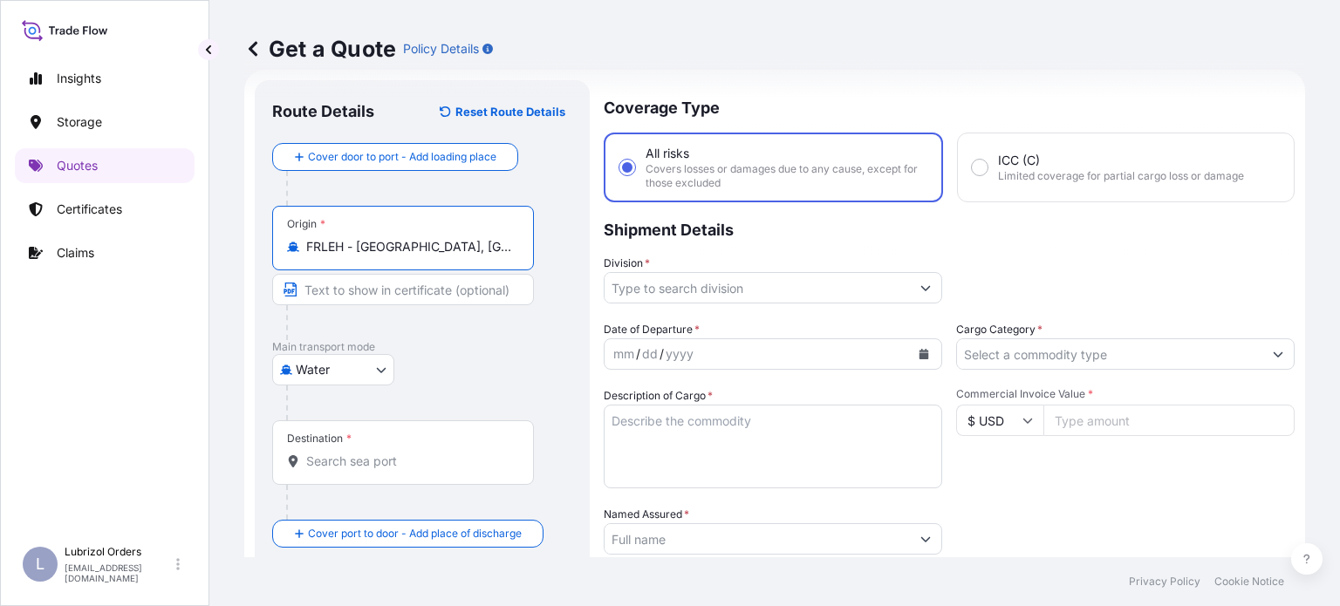
type input "FRLEH - [GEOGRAPHIC_DATA], [GEOGRAPHIC_DATA]"
click at [399, 447] on div "Destination *" at bounding box center [403, 452] width 262 height 65
click at [399, 453] on input "Destination *" at bounding box center [409, 461] width 206 height 17
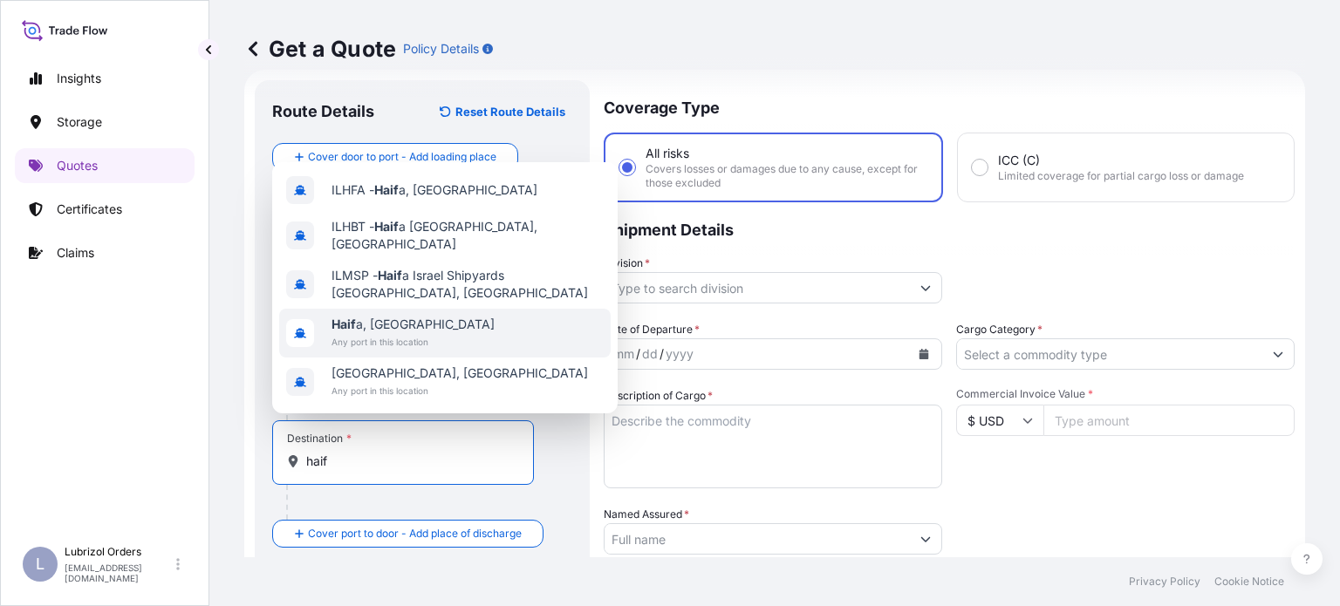
click at [450, 341] on div "Haif a, [GEOGRAPHIC_DATA] Any port in this location" at bounding box center [444, 333] width 331 height 49
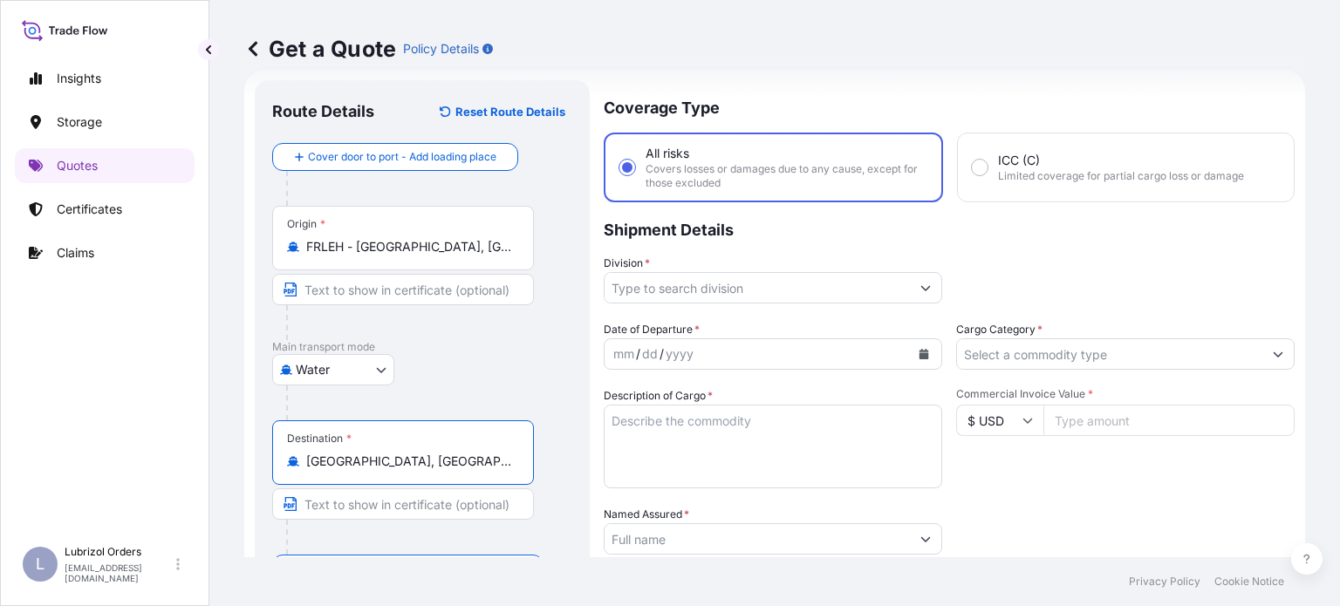
type input "[GEOGRAPHIC_DATA], [GEOGRAPHIC_DATA]"
click at [830, 284] on input "Division *" at bounding box center [757, 287] width 305 height 31
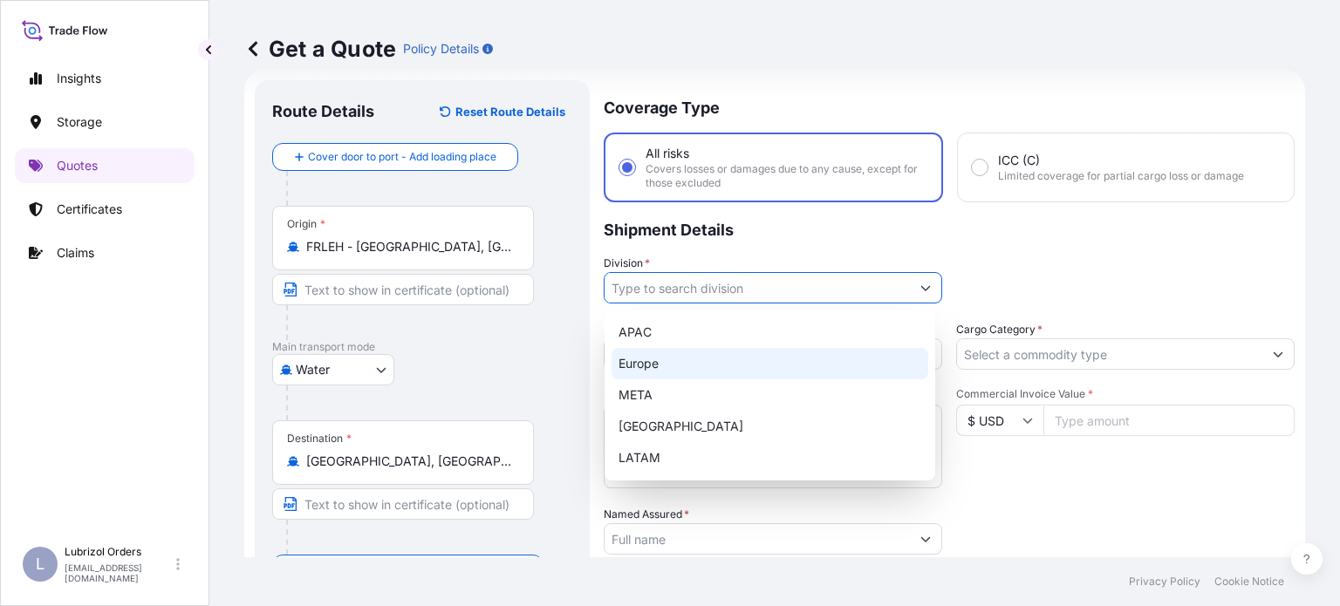
click at [700, 372] on div "Europe" at bounding box center [770, 363] width 317 height 31
type input "Europe"
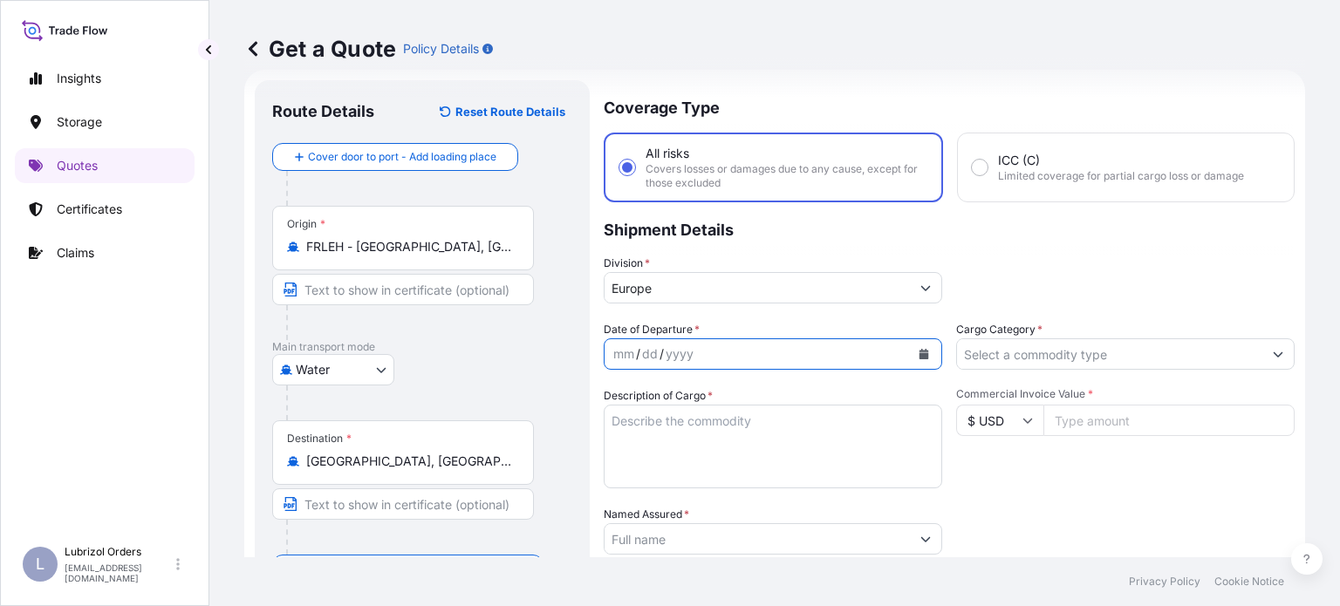
click at [919, 355] on icon "Calendar" at bounding box center [924, 354] width 10 height 10
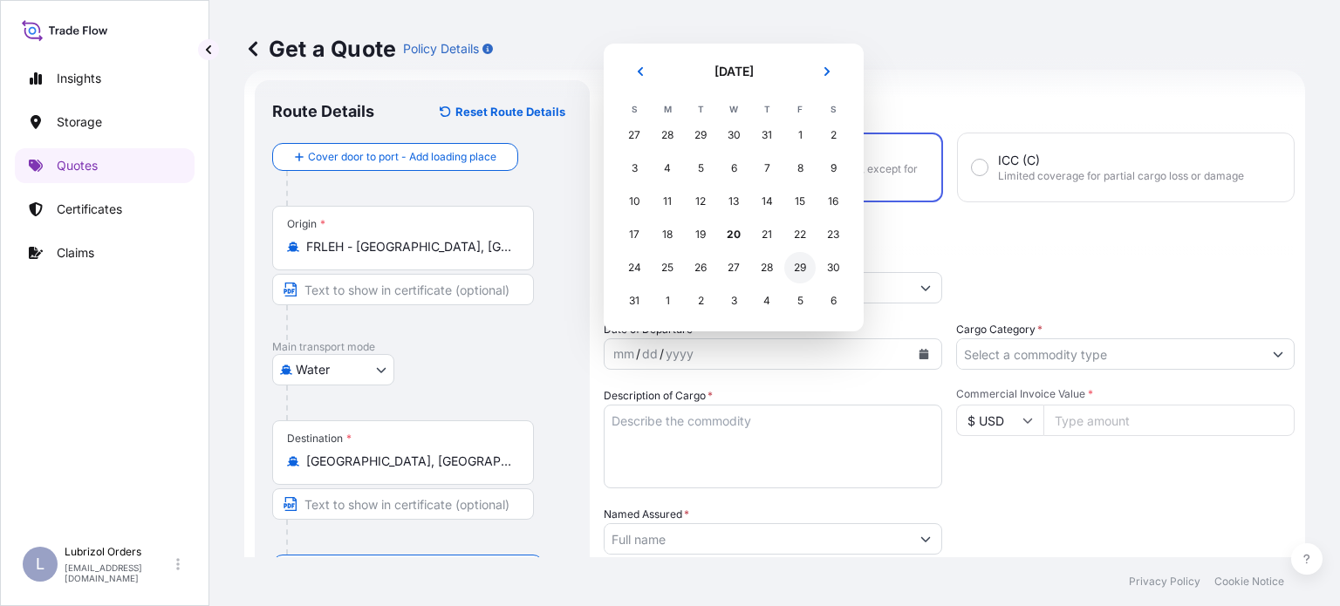
click at [825, 270] on div "30" at bounding box center [832, 267] width 31 height 31
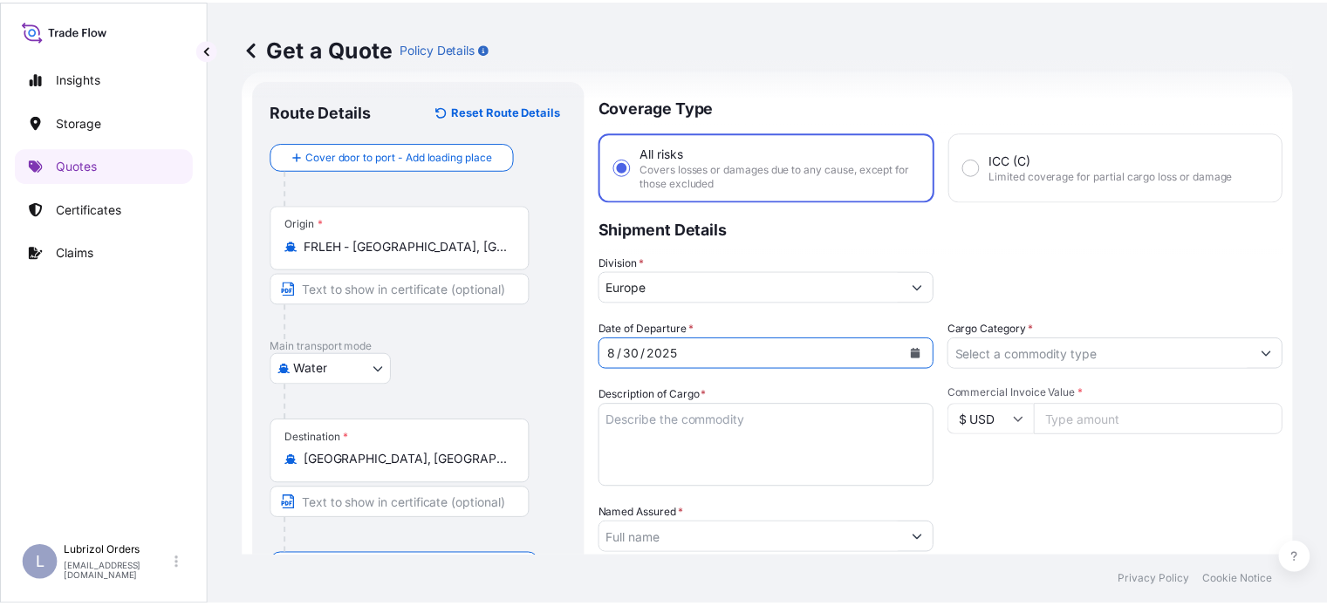
scroll to position [115, 0]
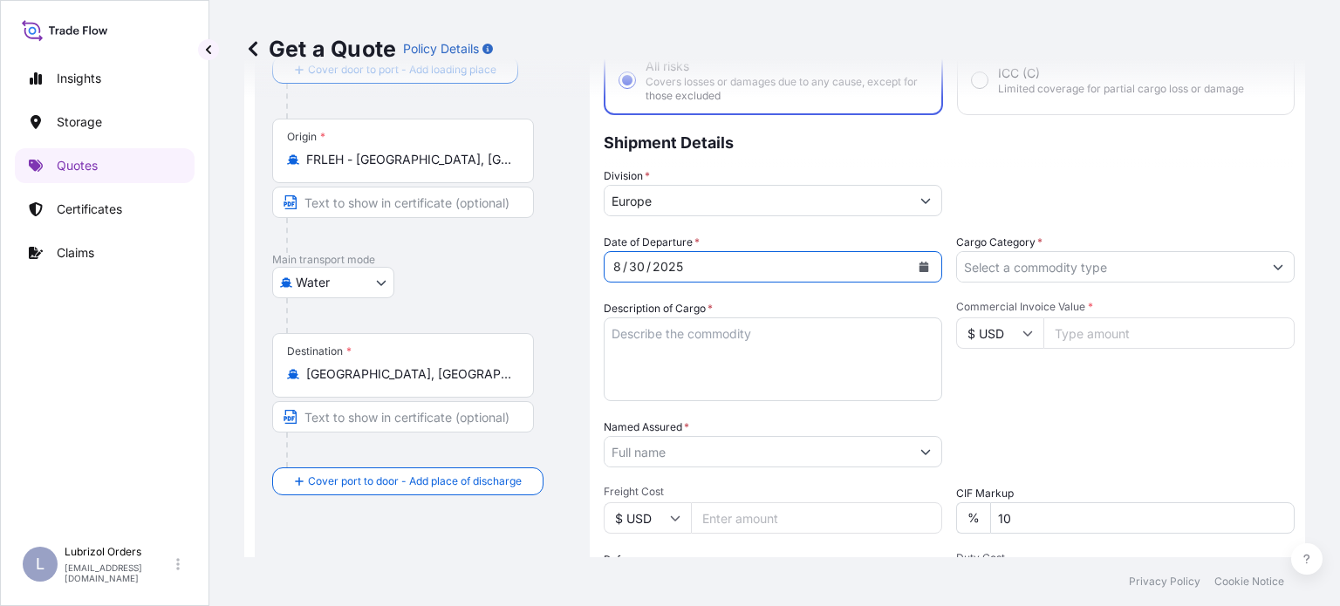
click at [1092, 257] on input "Cargo Category *" at bounding box center [1109, 266] width 305 height 31
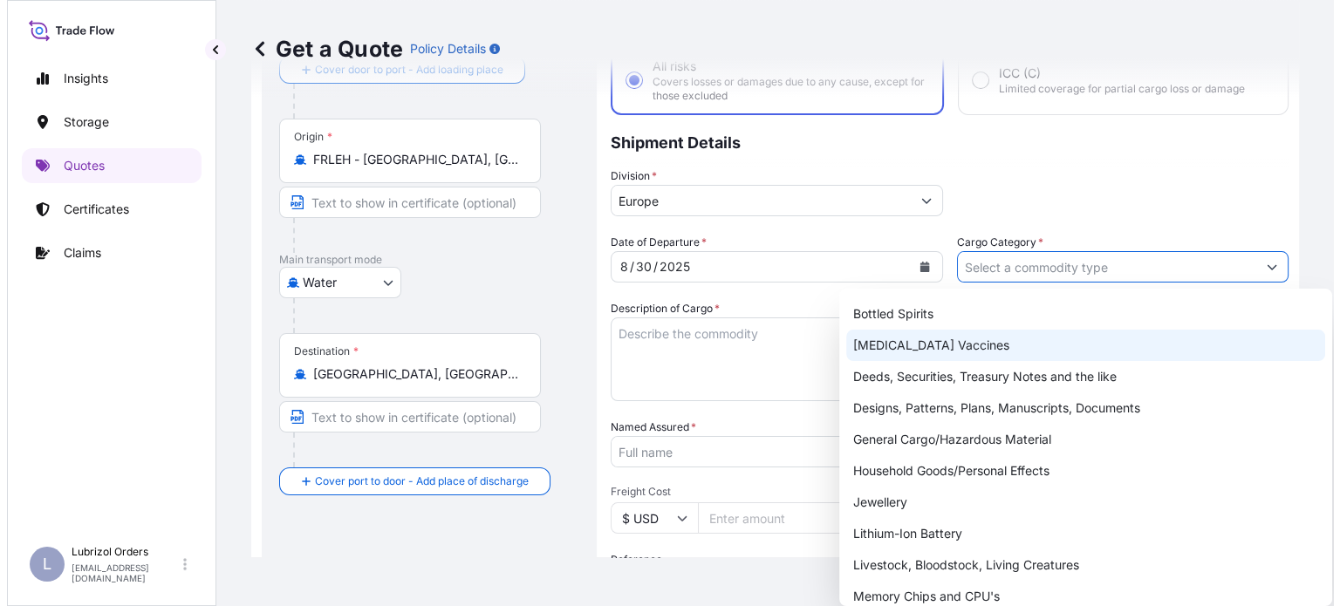
scroll to position [87, 0]
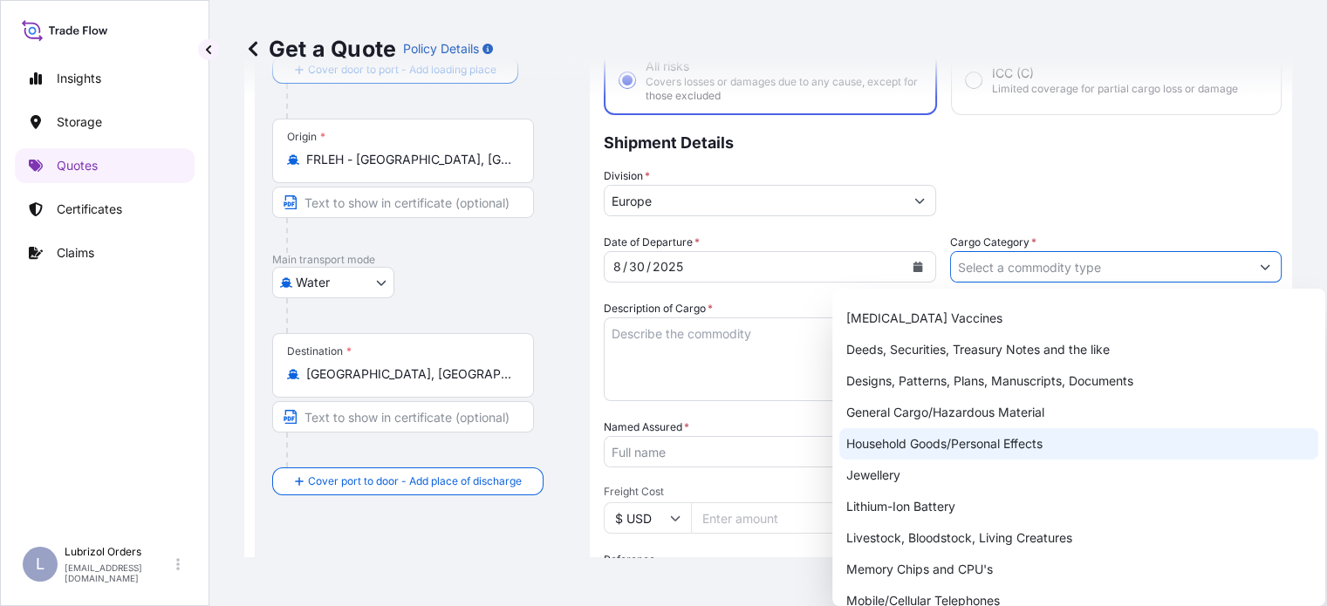
click at [991, 424] on div "General Cargo/Hazardous Material" at bounding box center [1078, 412] width 479 height 31
type input "General Cargo/Hazardous Material"
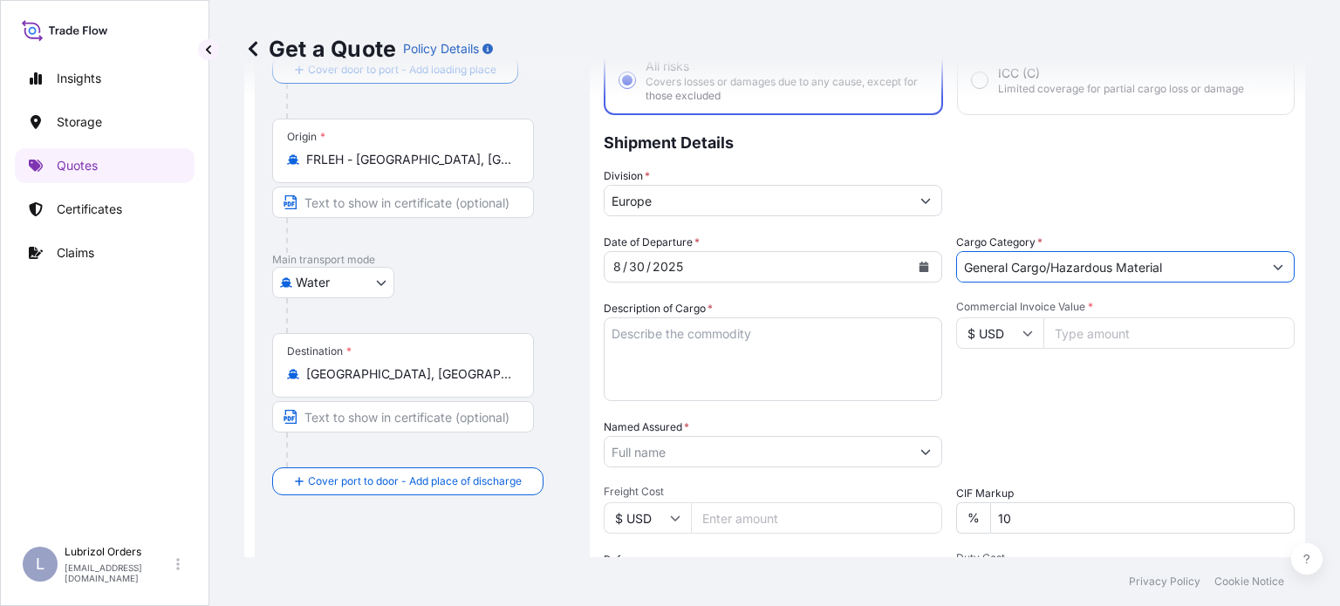
click at [830, 362] on textarea "Description of Cargo *" at bounding box center [773, 360] width 338 height 84
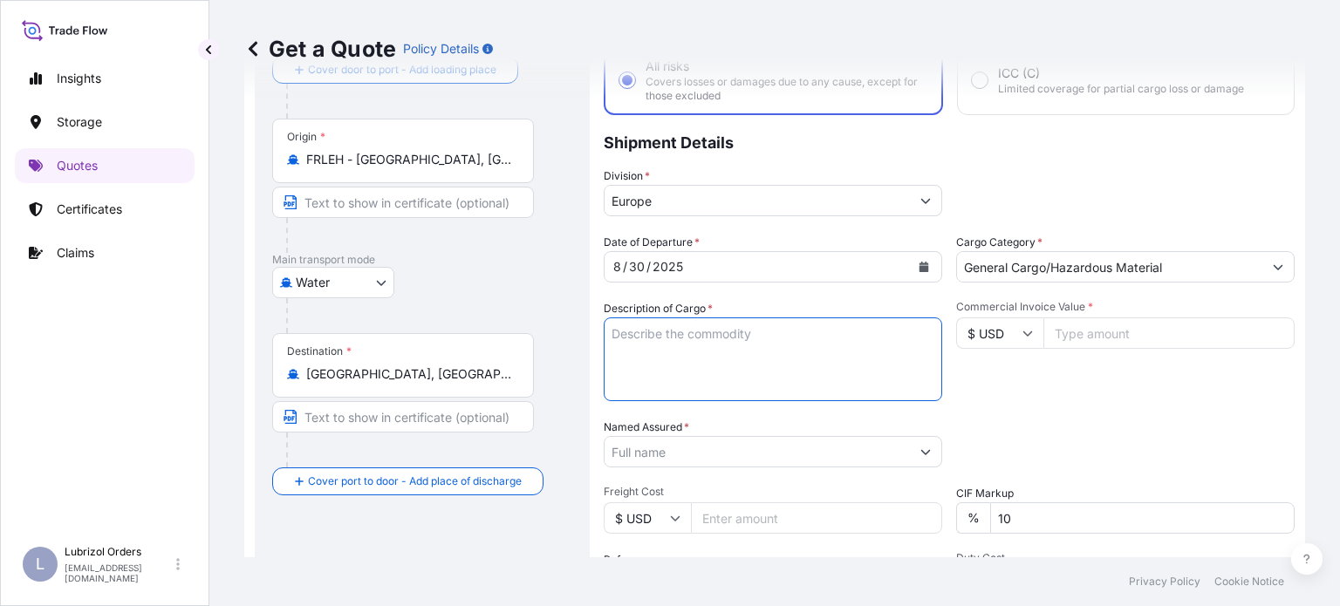
paste textarea "6 DRUMS OF PAZAD 8033 ANGLAMOL(R) 2099G, STD BLACK AND YELLOW DANGEROUS GOODS: …"
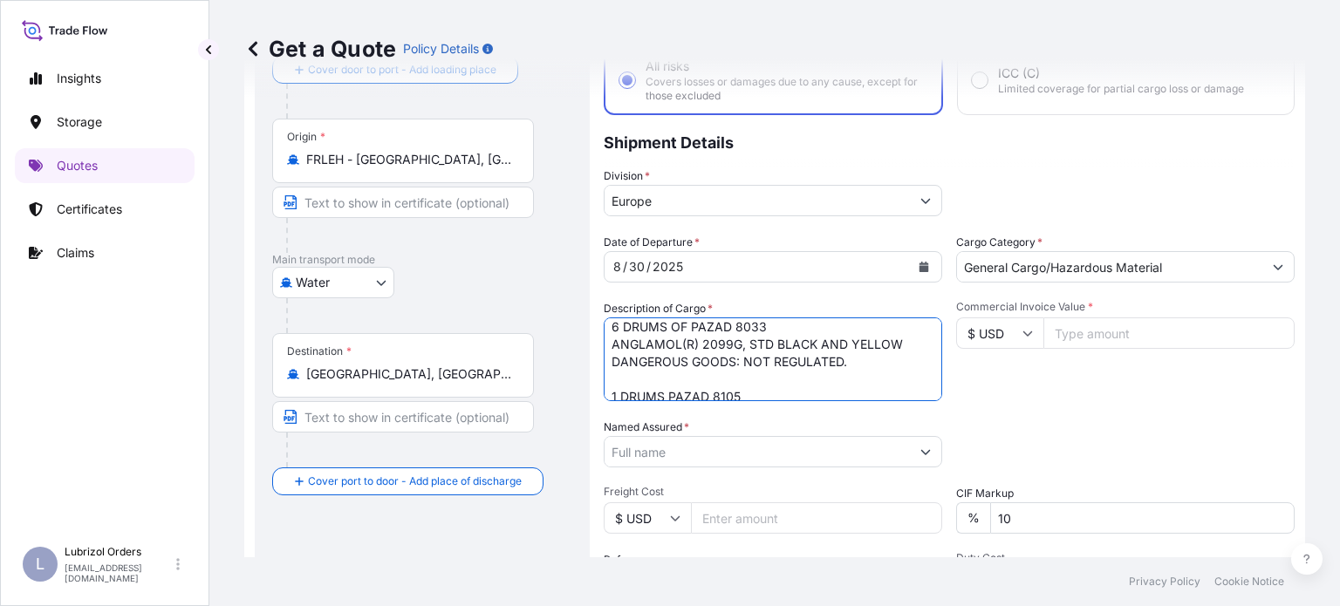
scroll to position [0, 0]
drag, startPoint x: 801, startPoint y: 370, endPoint x: 589, endPoint y: 362, distance: 212.1
click at [589, 362] on form "Route Details Reset Route Details Cover door to port - Add loading place Place …" at bounding box center [774, 395] width 1061 height 824
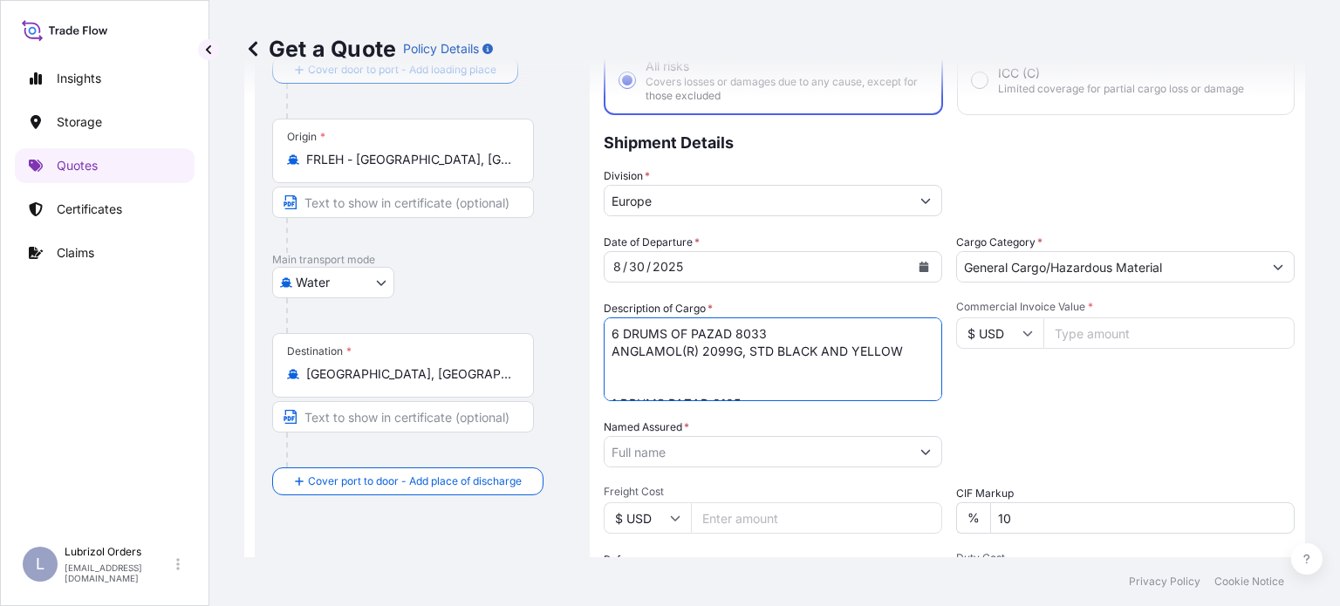
scroll to position [87, 0]
drag, startPoint x: 855, startPoint y: 345, endPoint x: 593, endPoint y: 345, distance: 261.7
click at [593, 345] on form "Route Details Reset Route Details Cover door to port - Add loading place Place …" at bounding box center [774, 395] width 1061 height 824
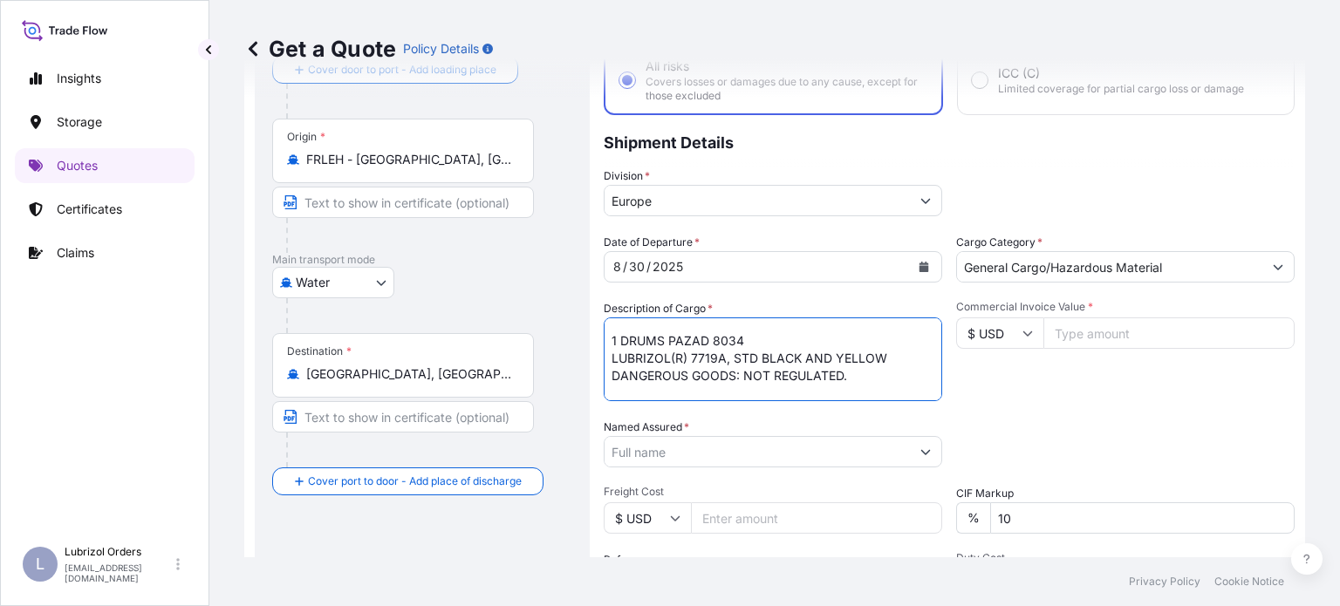
drag, startPoint x: 791, startPoint y: 337, endPoint x: 600, endPoint y: 327, distance: 191.3
click at [600, 327] on form "Route Details Reset Route Details Cover door to port - Add loading place Place …" at bounding box center [774, 395] width 1061 height 824
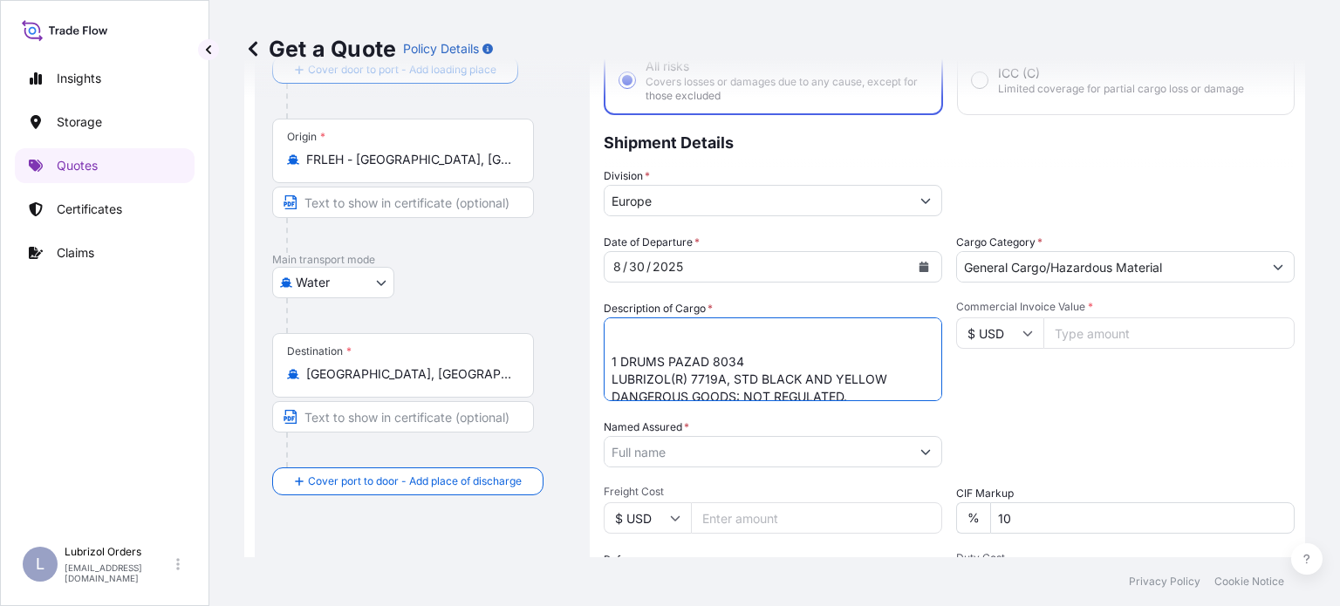
click at [837, 377] on textarea "6 DRUMS OF PAZAD 8033 ANGLAMOL(R) 2099G, STD BLACK AND YELLOW 1 DRUMS PAZAD 810…" at bounding box center [773, 360] width 338 height 84
click at [855, 392] on textarea "6 DRUMS OF PAZAD 8033 ANGLAMOL(R) 2099G, STD BLACK AND YELLOW 1 DRUMS PAZAD 810…" at bounding box center [773, 360] width 338 height 84
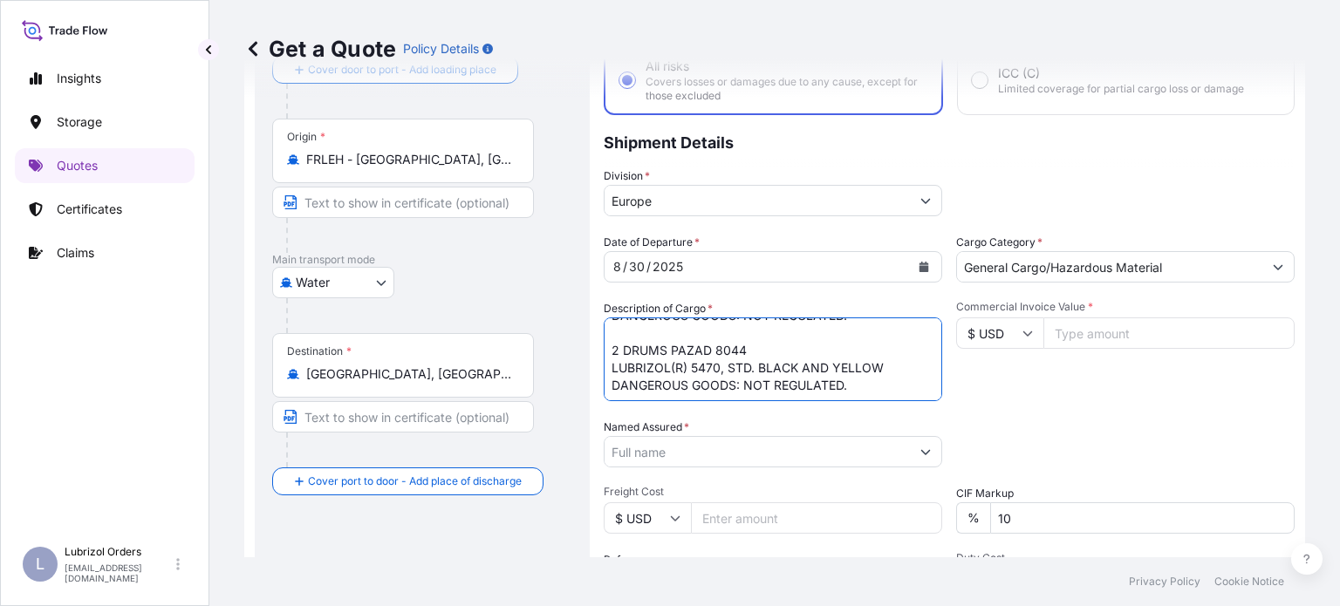
drag, startPoint x: 741, startPoint y: 312, endPoint x: 550, endPoint y: 316, distance: 191.1
click at [550, 317] on form "Route Details Reset Route Details Cover door to port - Add loading place Place …" at bounding box center [774, 395] width 1061 height 824
drag, startPoint x: 855, startPoint y: 387, endPoint x: 551, endPoint y: 380, distance: 303.7
click at [551, 380] on form "Route Details Reset Route Details Cover door to port - Add loading place Place …" at bounding box center [774, 395] width 1061 height 824
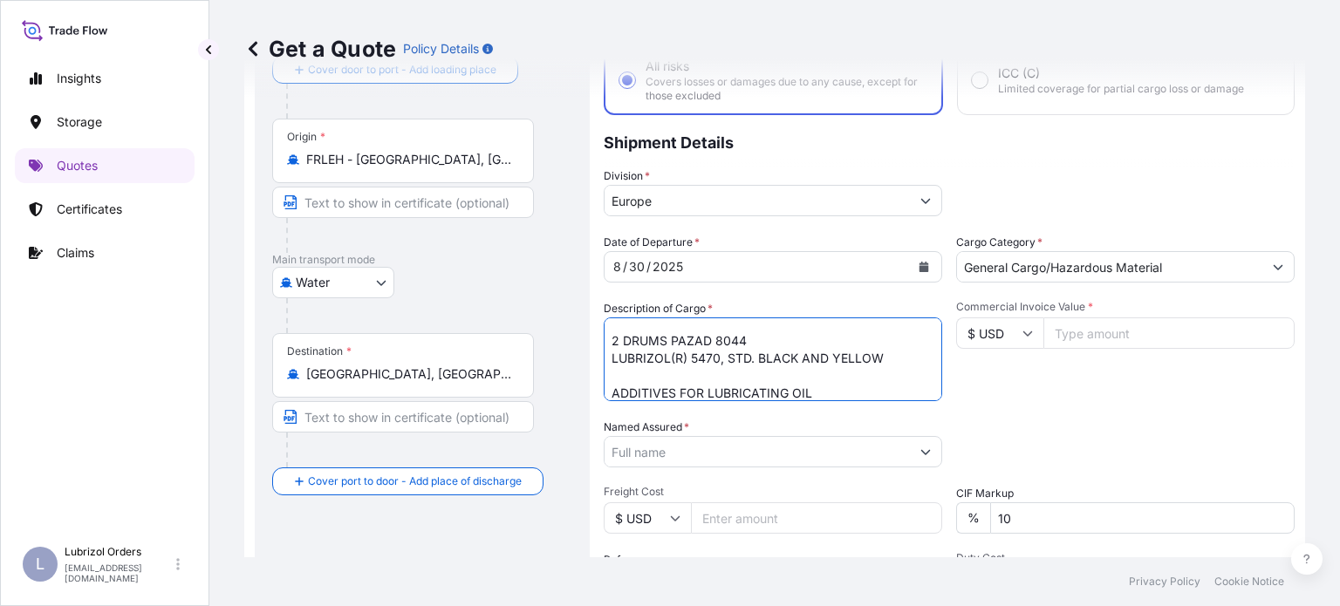
type textarea "6 DRUMS OF PAZAD 8033 ANGLAMOL(R) 2099G, STD BLACK AND YELLOW 1 DRUMS PAZAD 810…"
click at [1031, 441] on div "Packing Category Type to search a container mode Please select a primary mode o…" at bounding box center [1125, 443] width 338 height 49
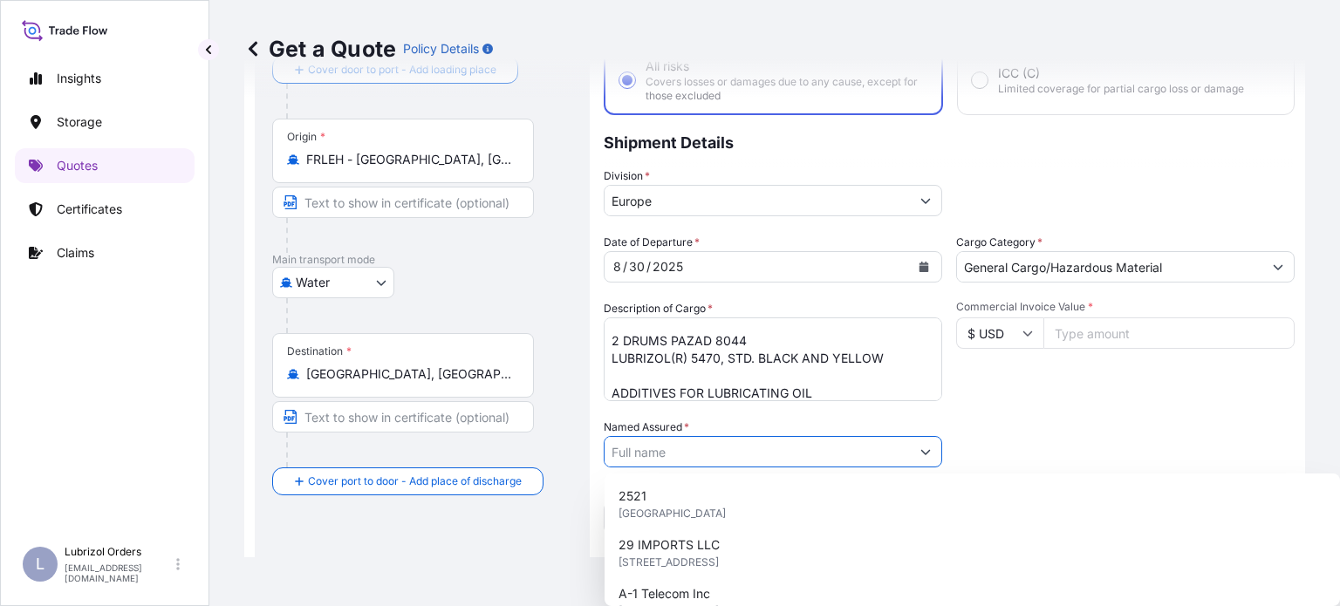
click at [898, 448] on div at bounding box center [773, 451] width 338 height 31
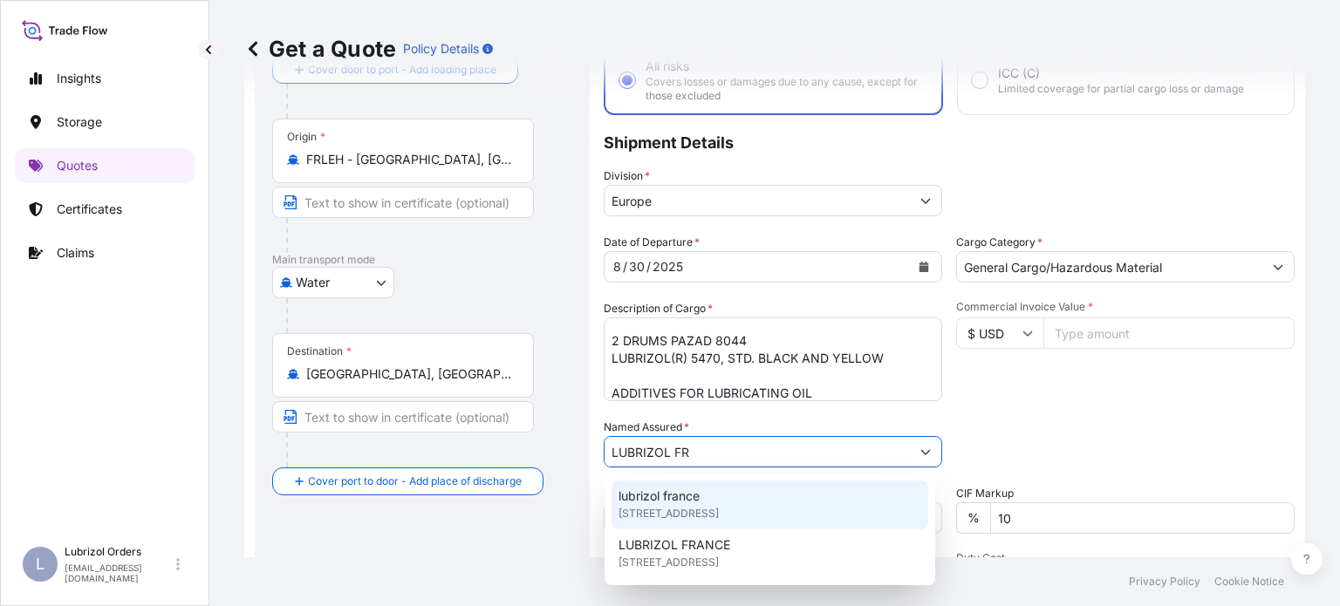
click at [763, 500] on div "lubrizol [GEOGRAPHIC_DATA] [STREET_ADDRESS]" at bounding box center [770, 505] width 317 height 49
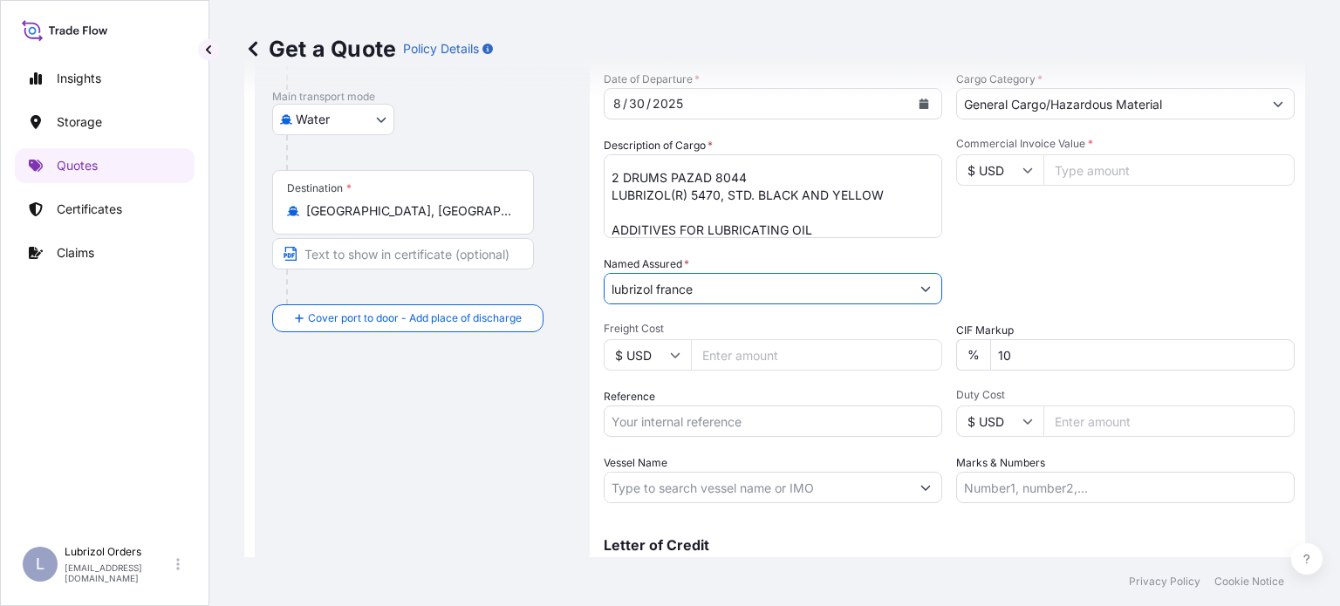
scroll to position [290, 0]
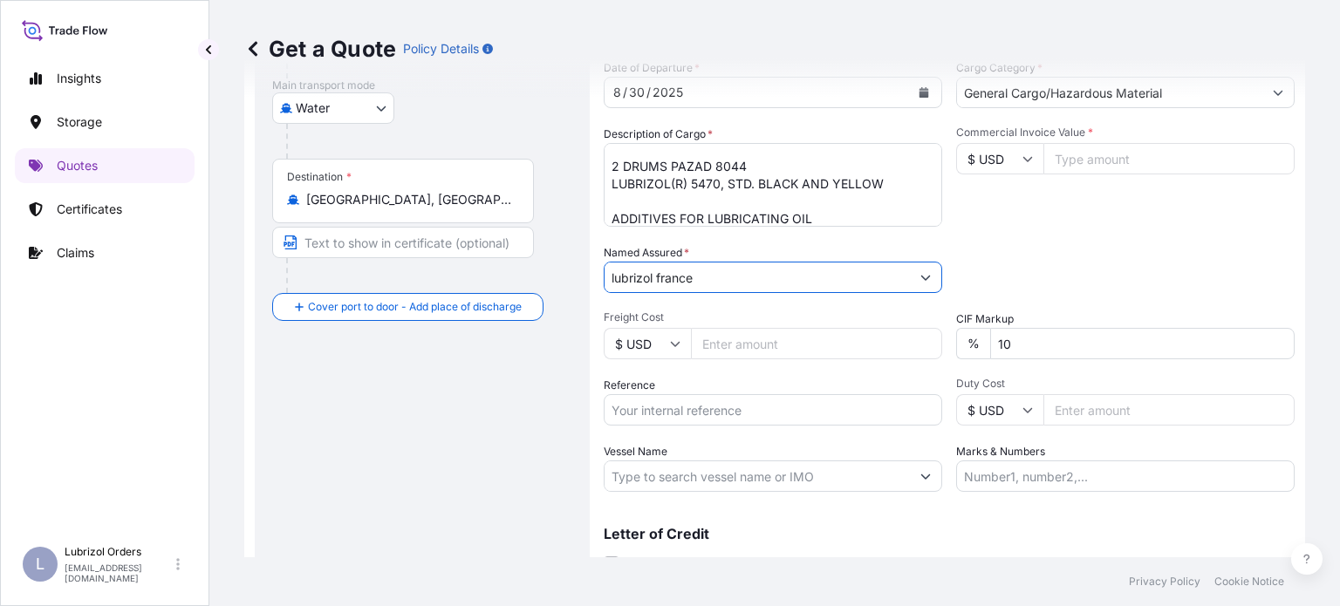
type input "lubrizol france"
click at [1029, 154] on input "$ USD" at bounding box center [999, 158] width 87 height 31
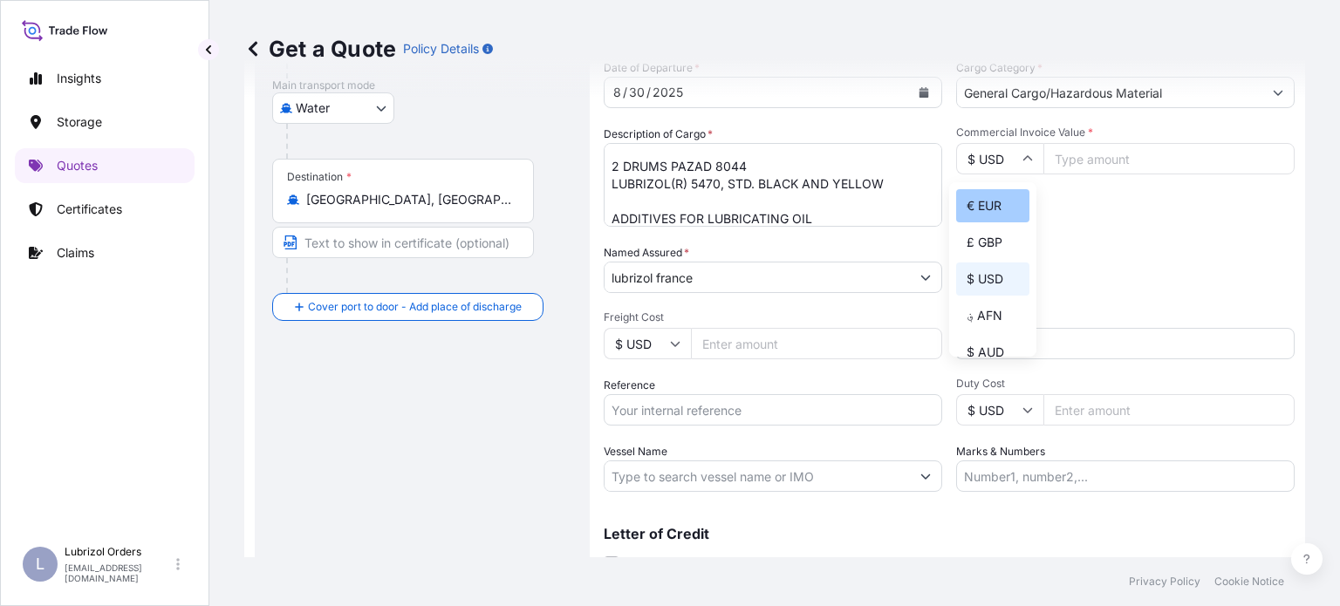
click at [994, 212] on div "€ EUR" at bounding box center [992, 205] width 73 height 33
type input "€ EUR"
click at [1077, 164] on input "Commercial Invoice Value *" at bounding box center [1168, 158] width 251 height 31
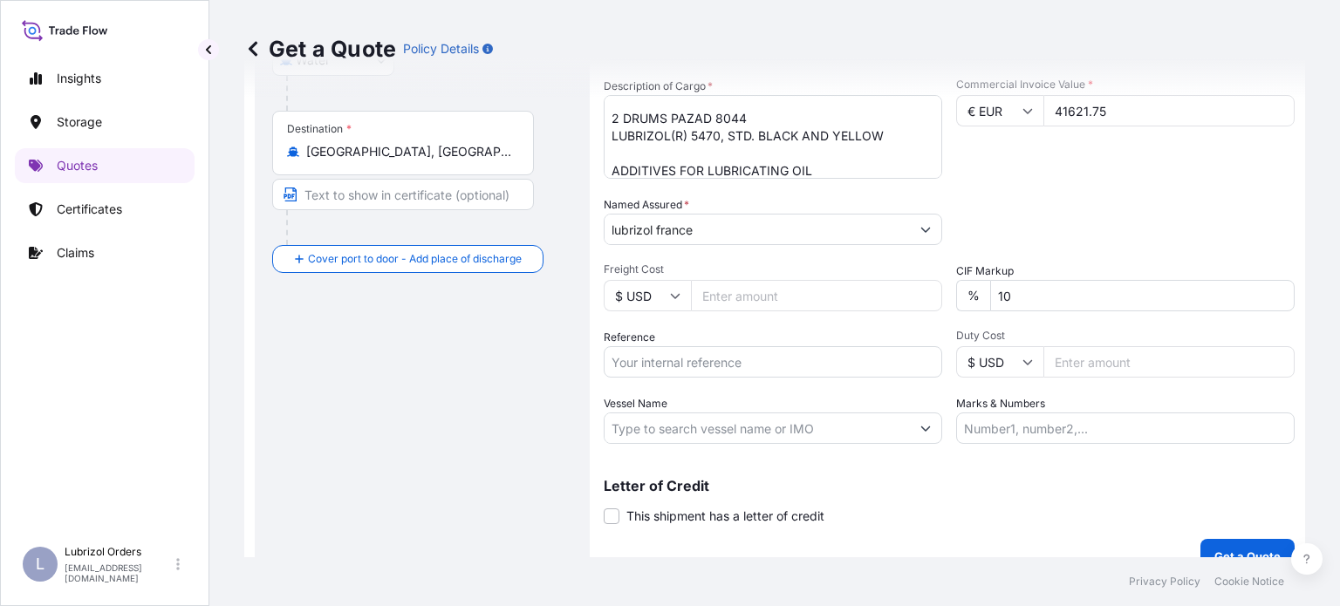
scroll to position [363, 0]
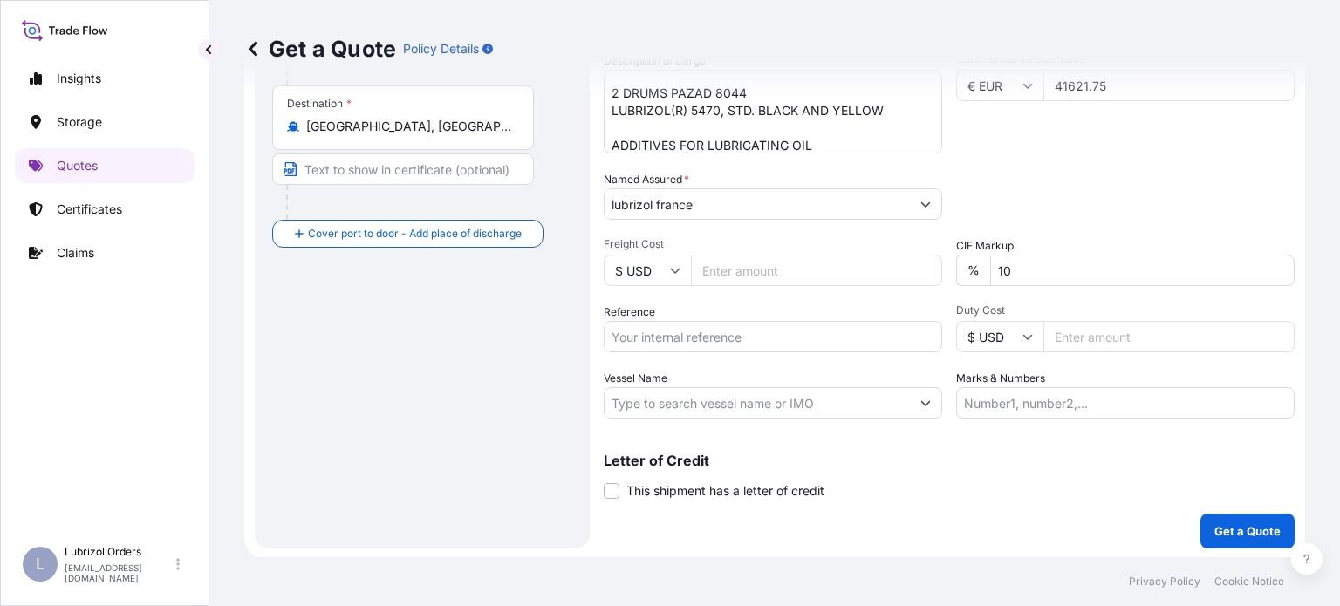
type input "41621.75"
click at [765, 331] on input "Reference" at bounding box center [773, 336] width 338 height 31
paste input "1155538392"
type input "1155538392"
click at [1214, 536] on p "Get a Quote" at bounding box center [1247, 531] width 66 height 17
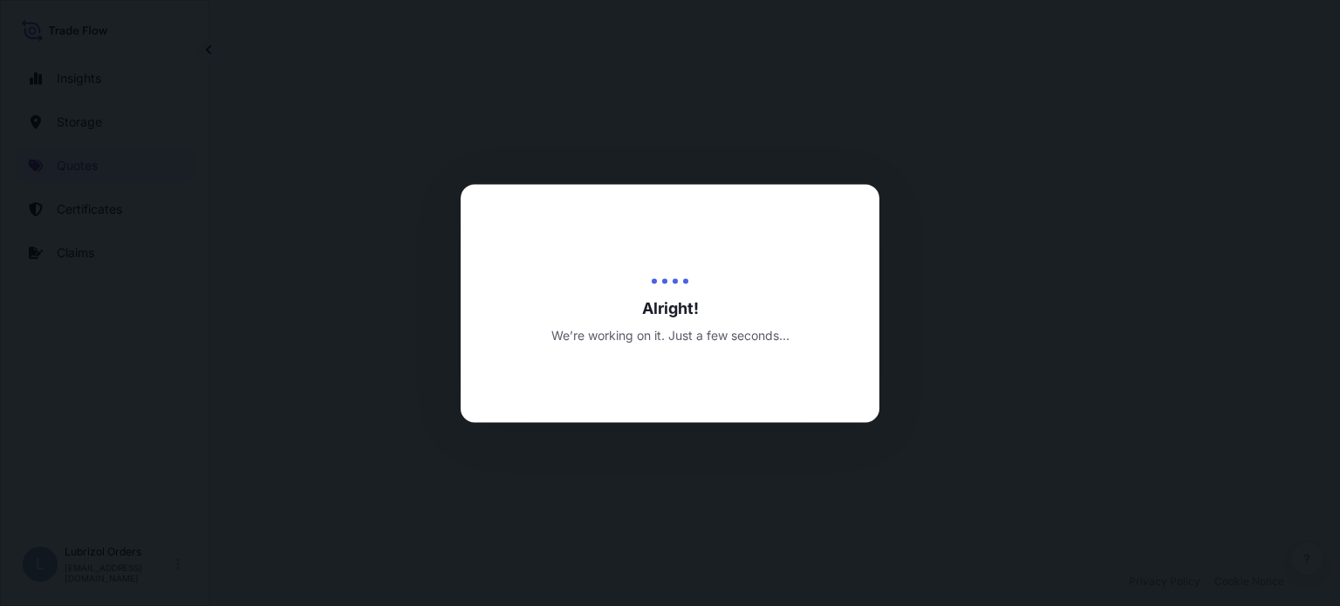
select select "Water"
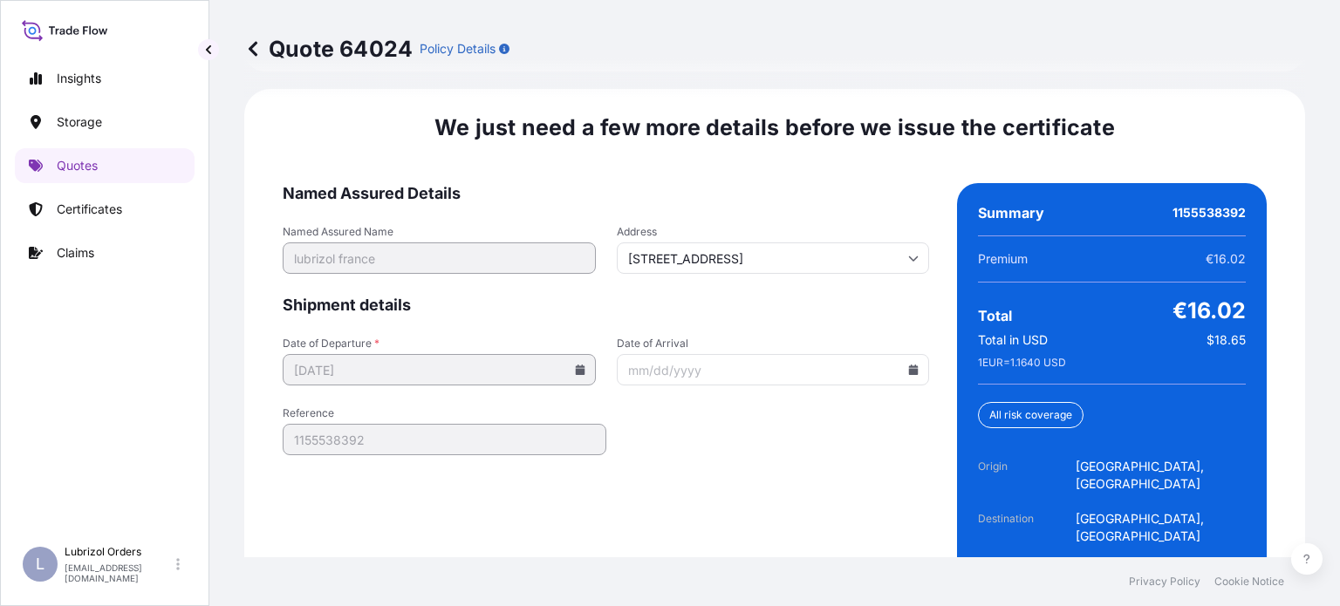
scroll to position [2743, 0]
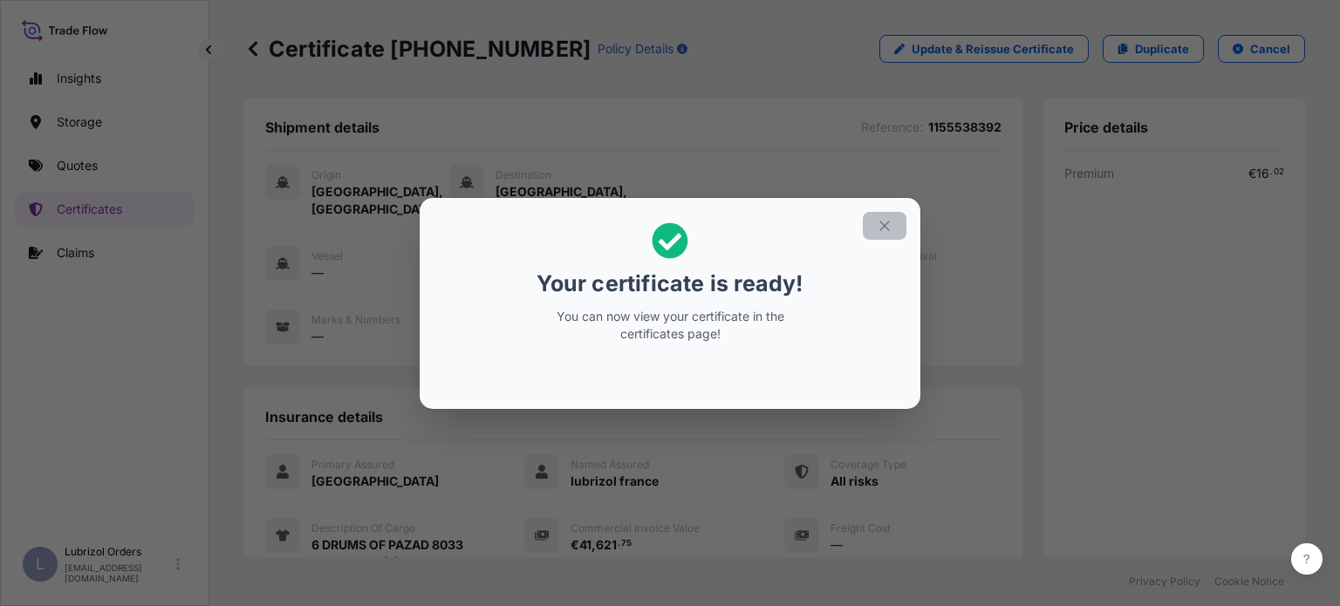
click at [893, 228] on button "button" at bounding box center [885, 226] width 44 height 28
